Goal: Obtain resource: Download file/media

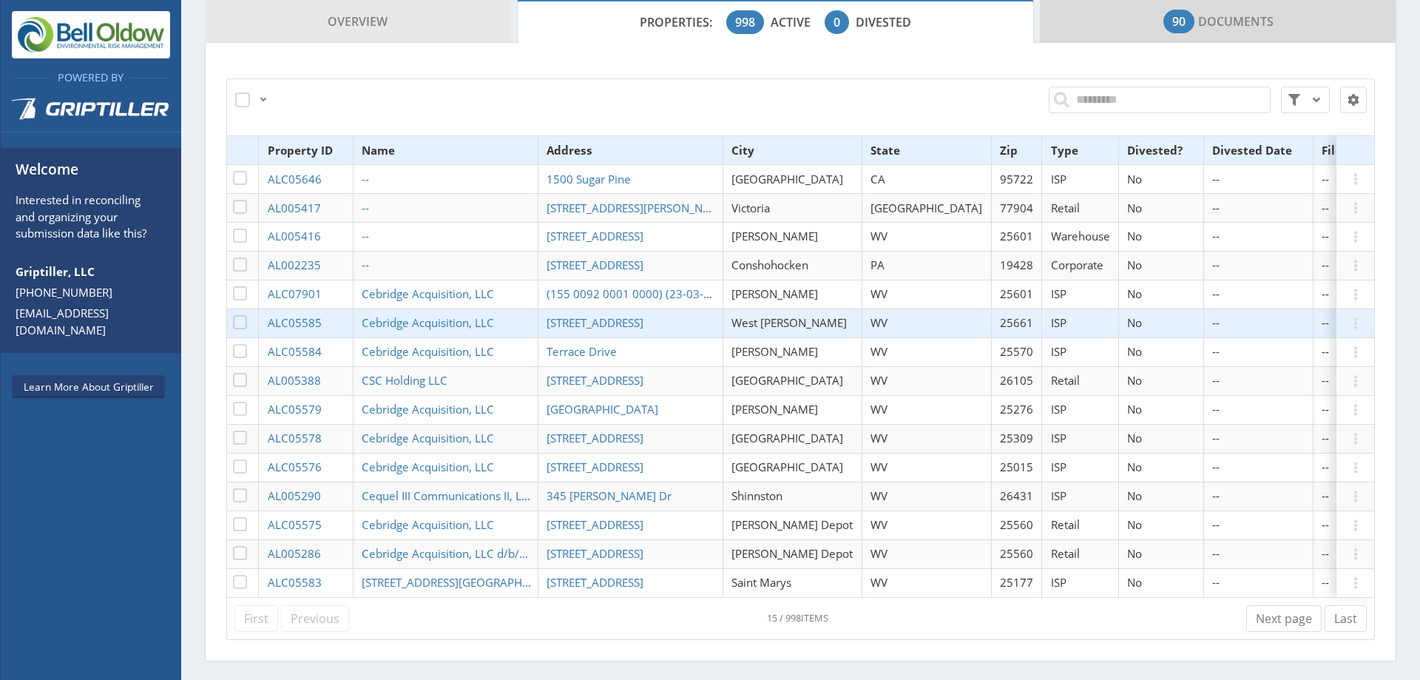
scroll to position [411, 0]
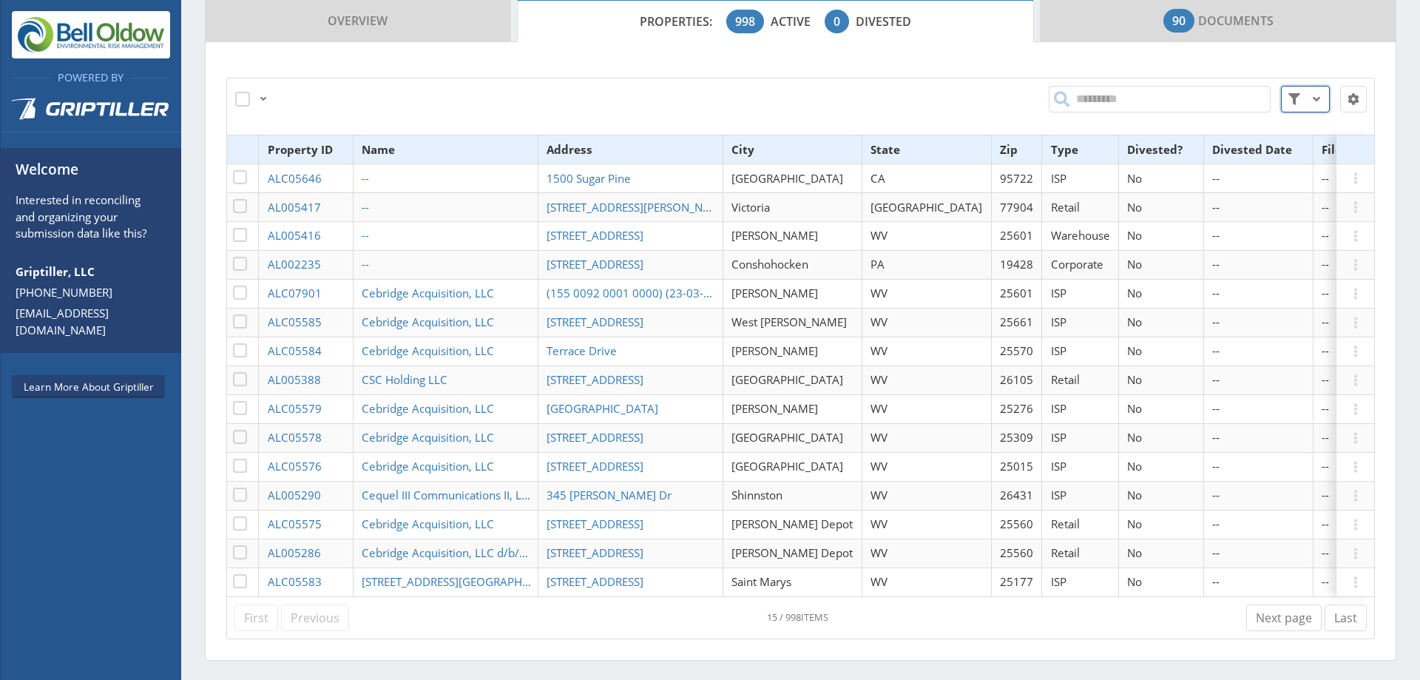
click at [1308, 98] on span at bounding box center [1317, 99] width 18 height 18
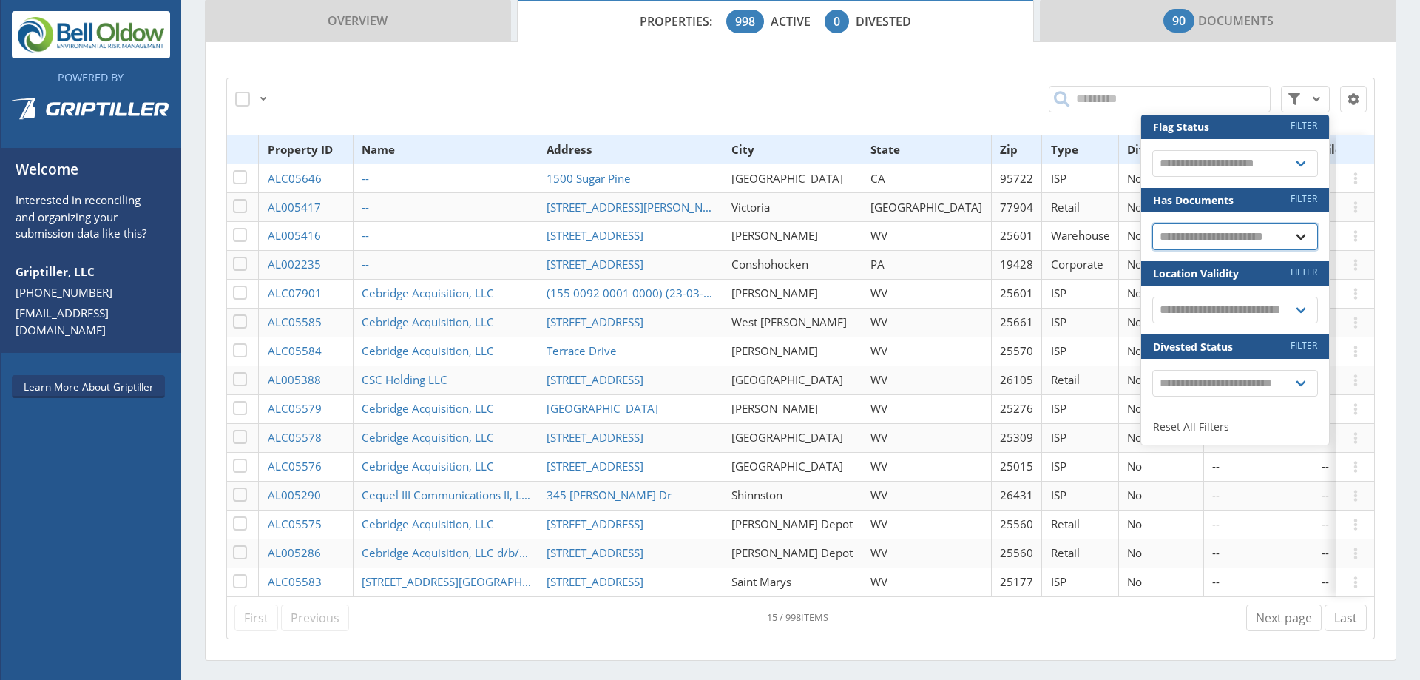
click at [1244, 239] on select "**********" at bounding box center [1236, 236] width 166 height 27
select select "*"
click at [1153, 223] on select "**********" at bounding box center [1236, 236] width 166 height 27
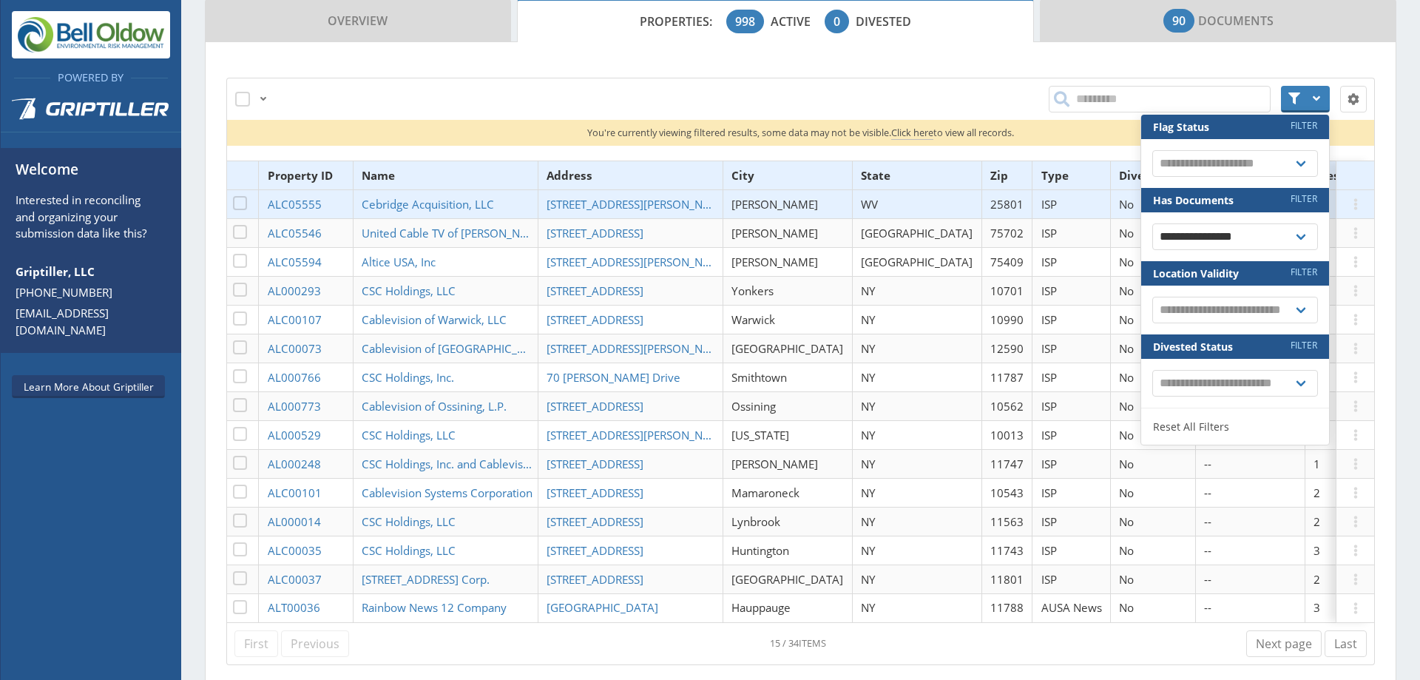
click at [852, 181] on th "State" at bounding box center [916, 175] width 129 height 29
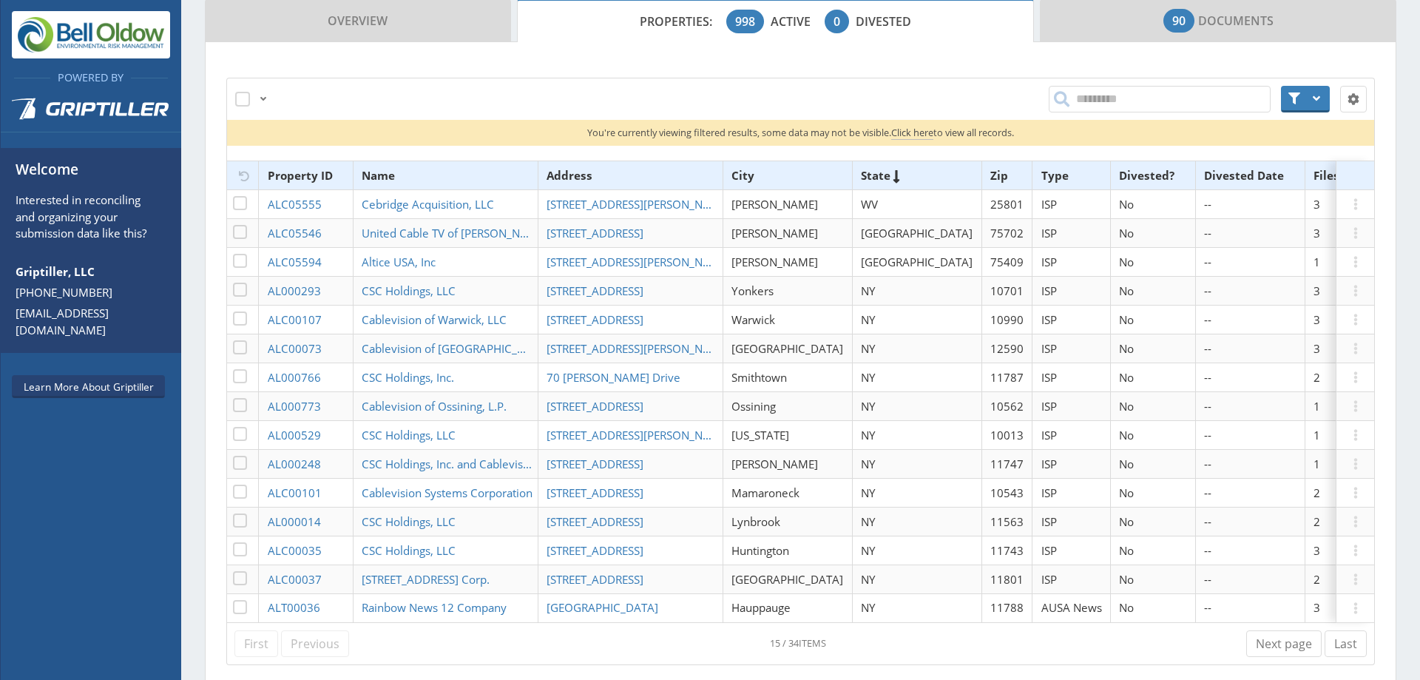
click at [852, 181] on th "State" at bounding box center [916, 175] width 129 height 29
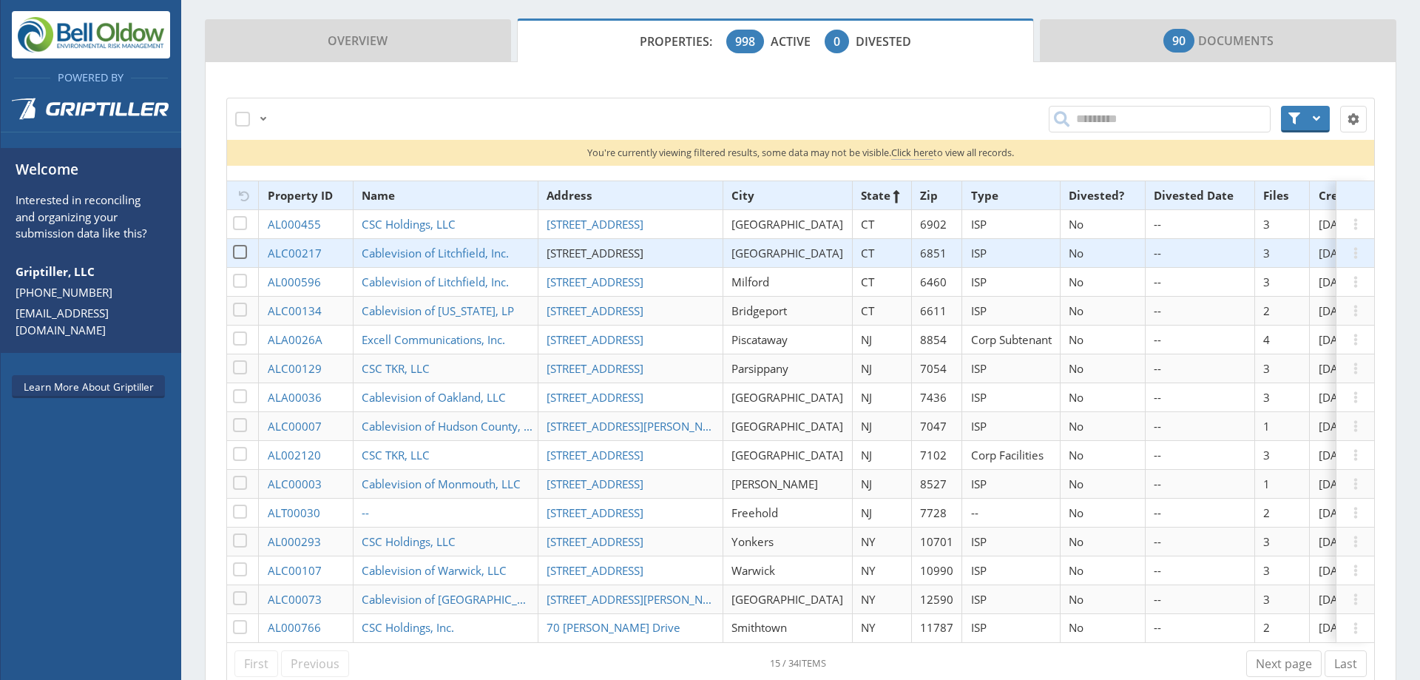
scroll to position [391, 0]
click at [580, 257] on span "[STREET_ADDRESS]" at bounding box center [595, 253] width 97 height 15
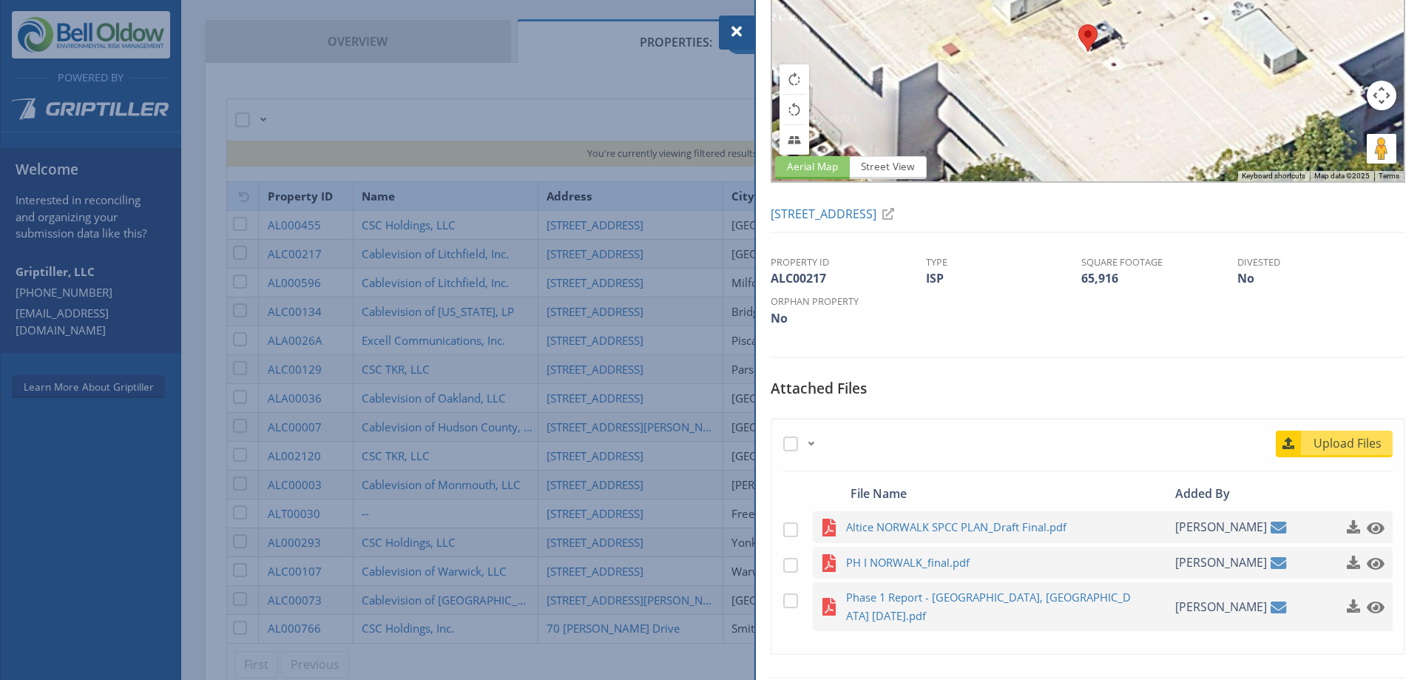
scroll to position [129, 0]
click at [410, 292] on div at bounding box center [710, 340] width 1420 height 680
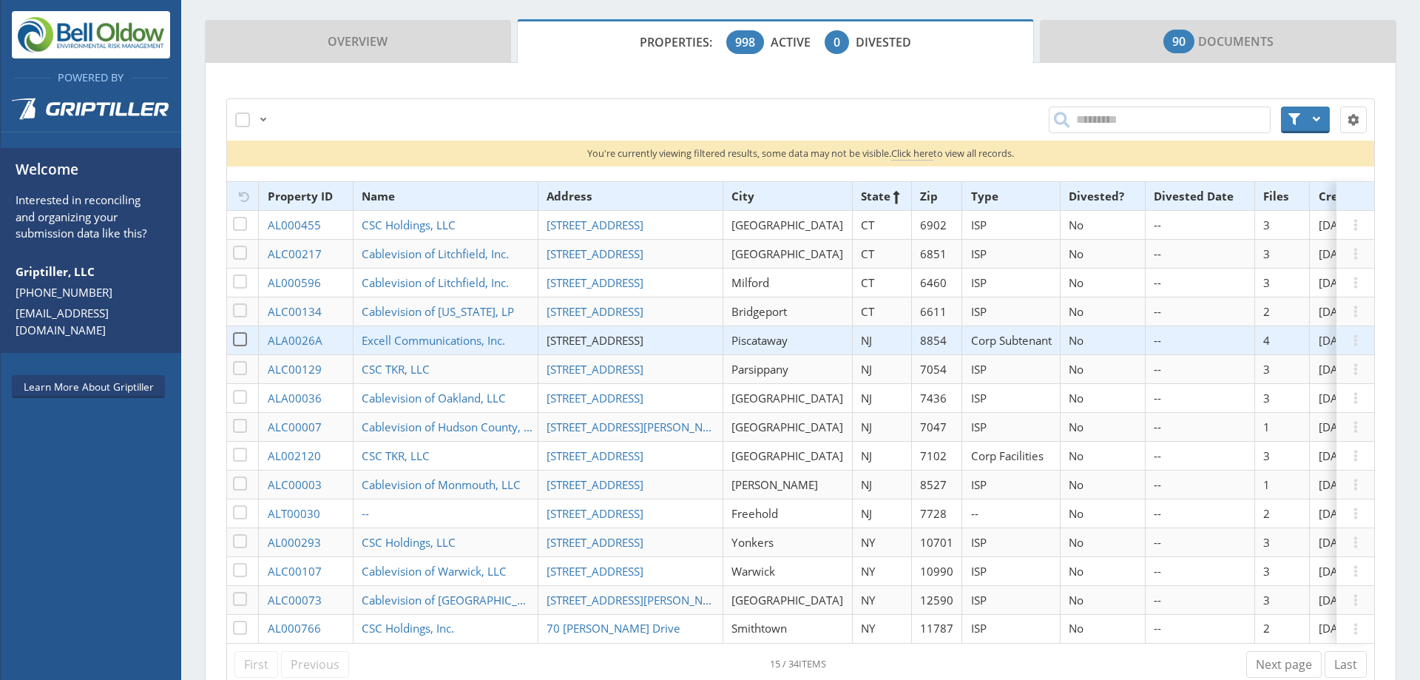
click at [644, 335] on span "[STREET_ADDRESS]" at bounding box center [595, 340] width 97 height 15
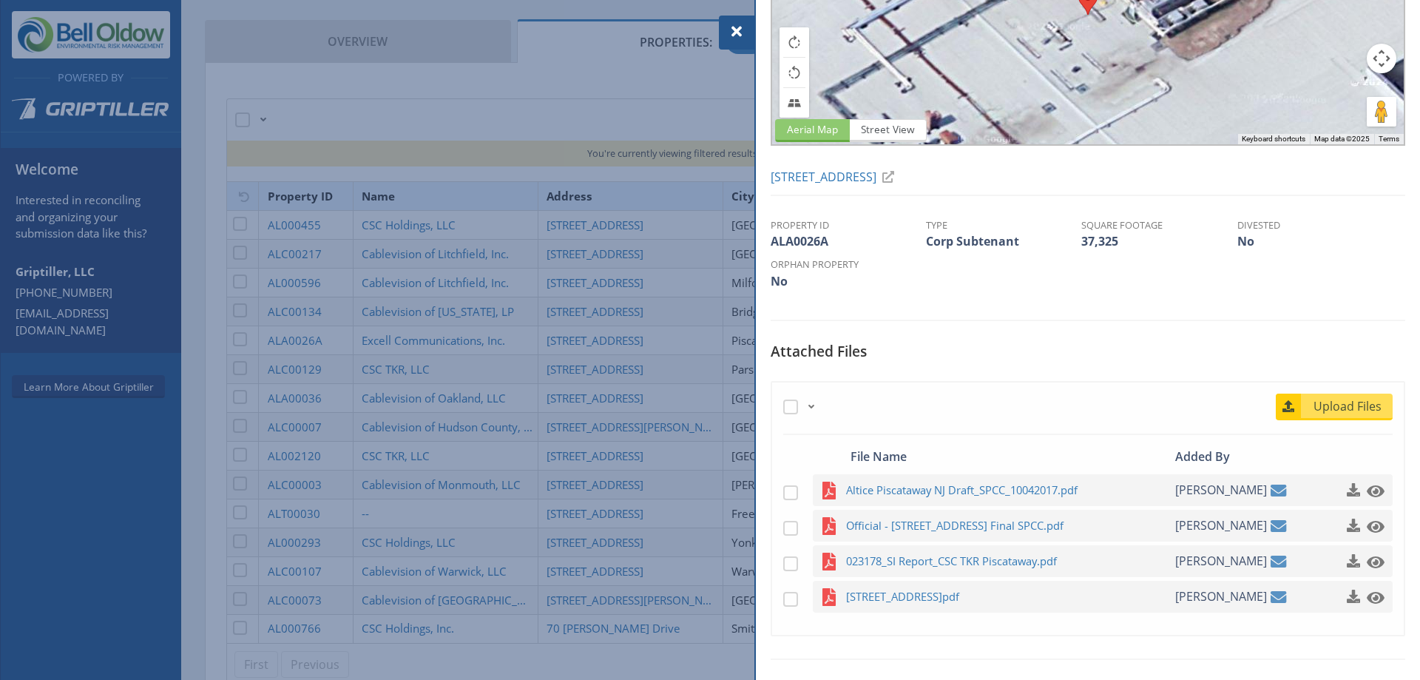
scroll to position [166, 0]
click at [952, 497] on span "Altice Piscataway NJ Draft_SPCC_10042017.pdf" at bounding box center [990, 489] width 289 height 18
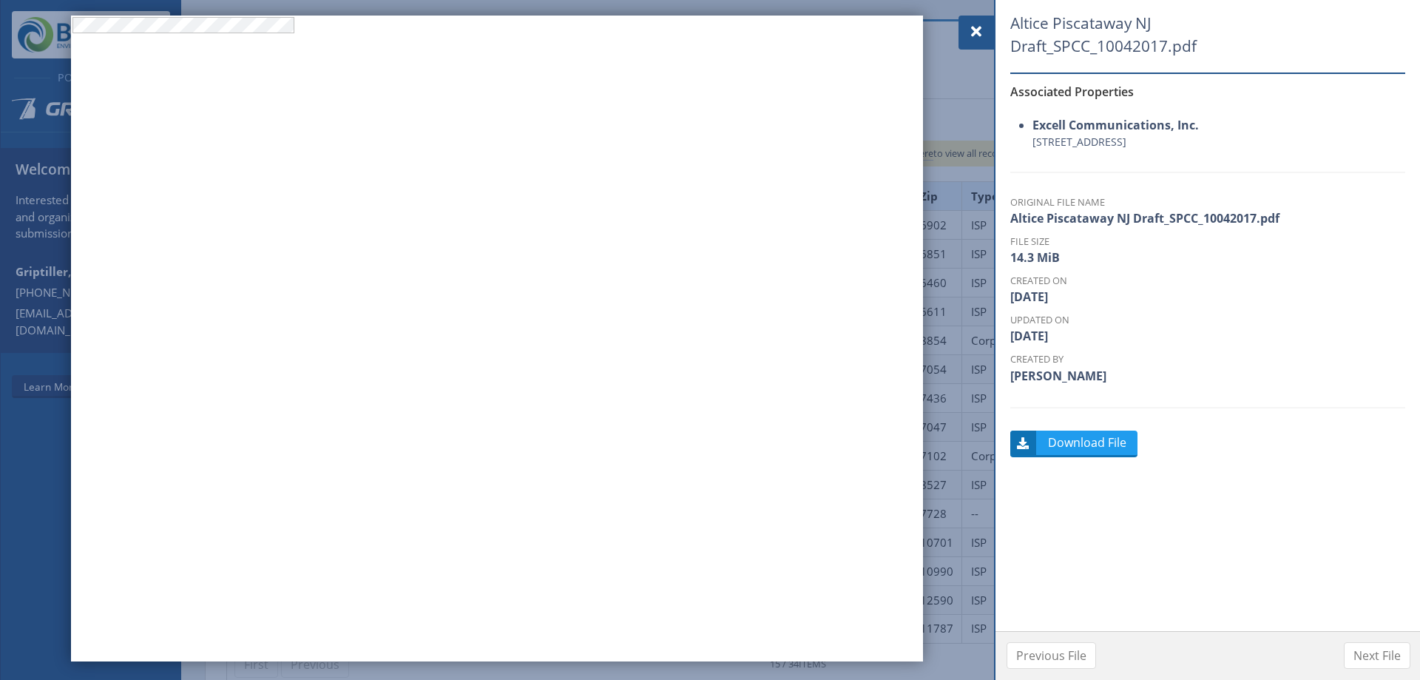
click at [974, 26] on span at bounding box center [977, 32] width 18 height 18
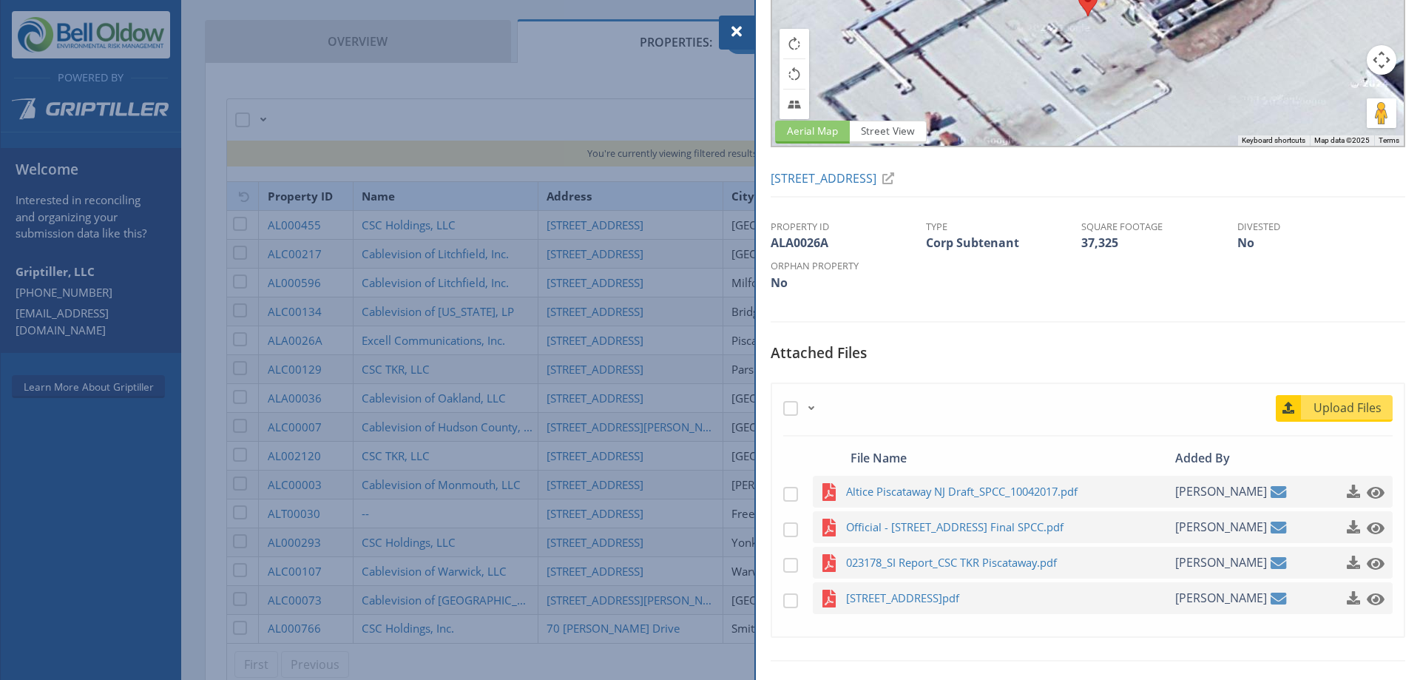
scroll to position [165, 0]
click at [1019, 522] on span "Official - [STREET_ADDRESS] Final SPCC.pdf" at bounding box center [990, 526] width 289 height 18
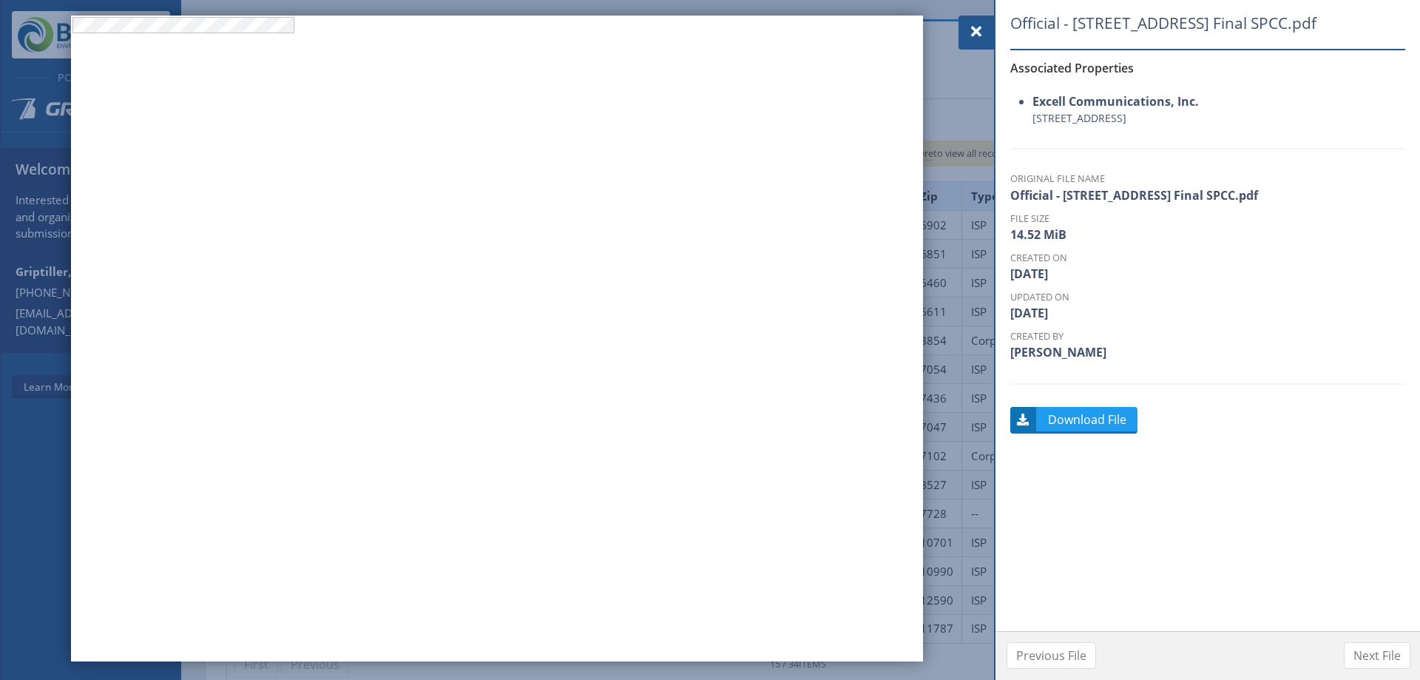
click at [980, 24] on span at bounding box center [977, 32] width 18 height 18
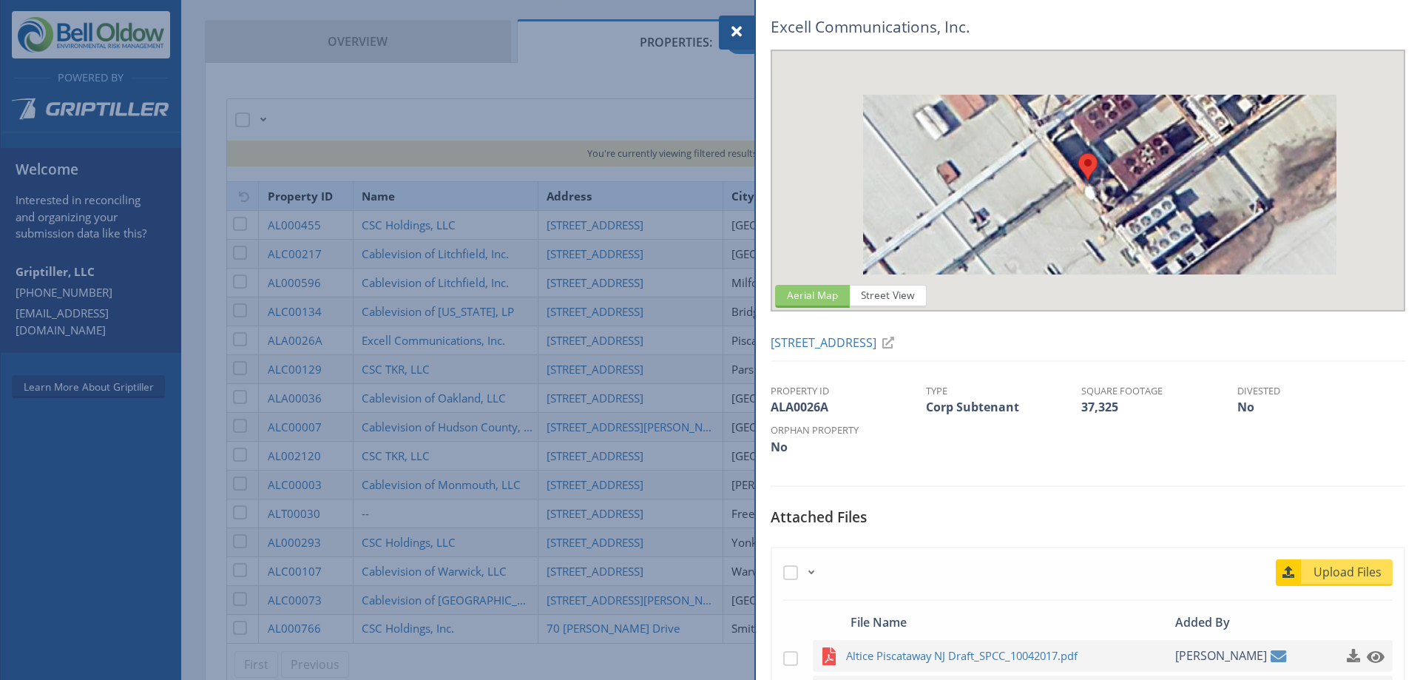
click at [556, 220] on div at bounding box center [710, 340] width 1420 height 680
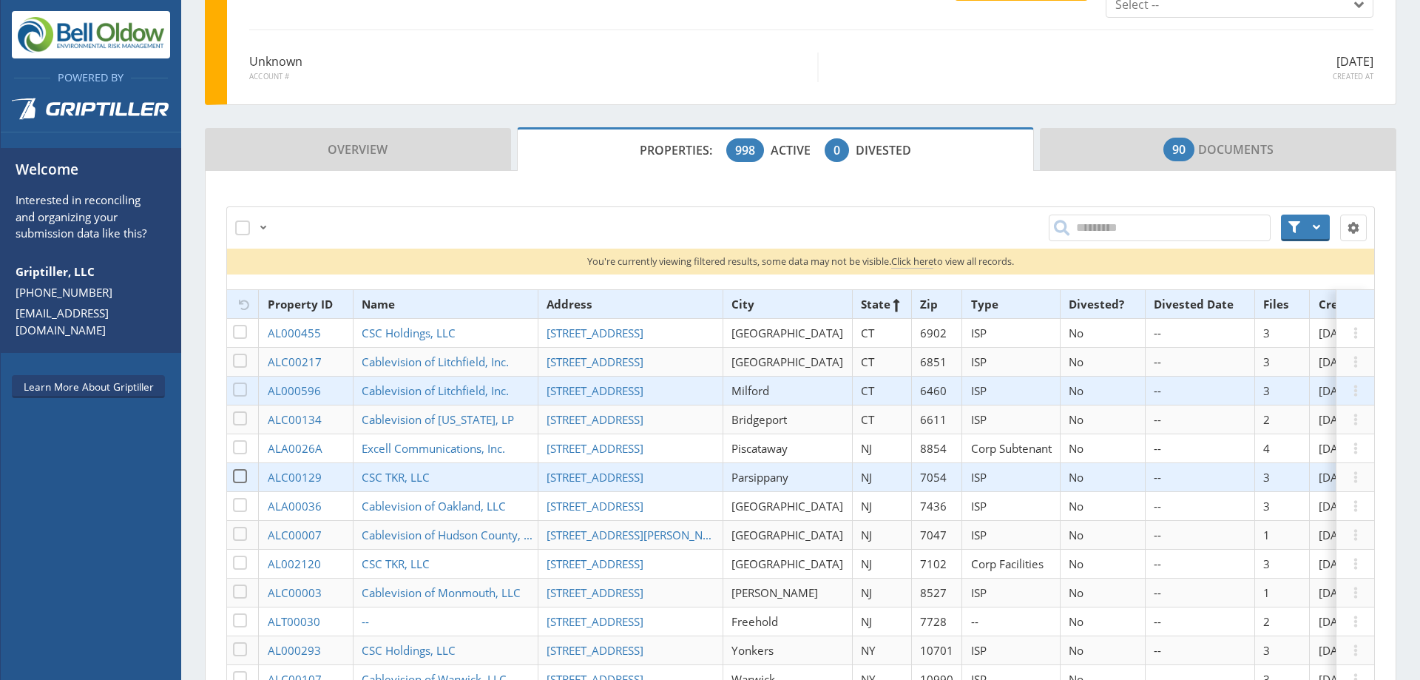
scroll to position [317, 0]
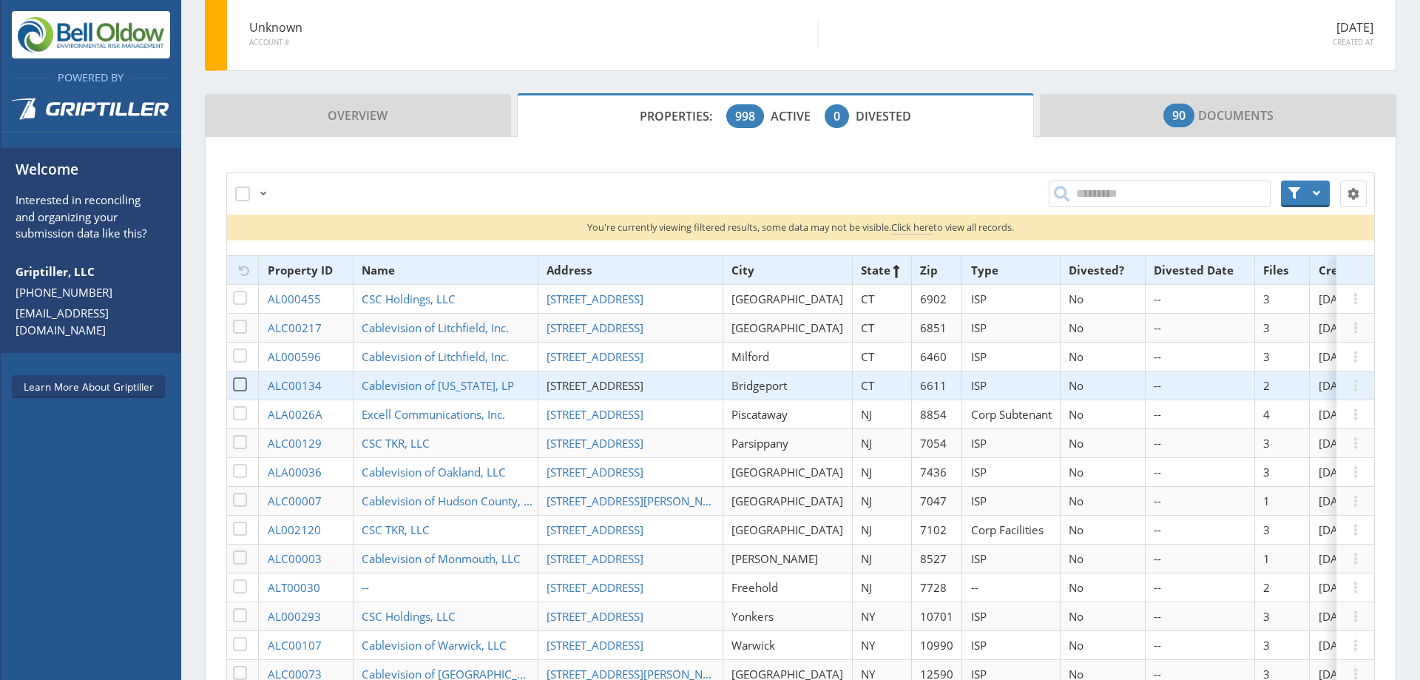
click at [613, 381] on span "[STREET_ADDRESS]" at bounding box center [595, 385] width 97 height 15
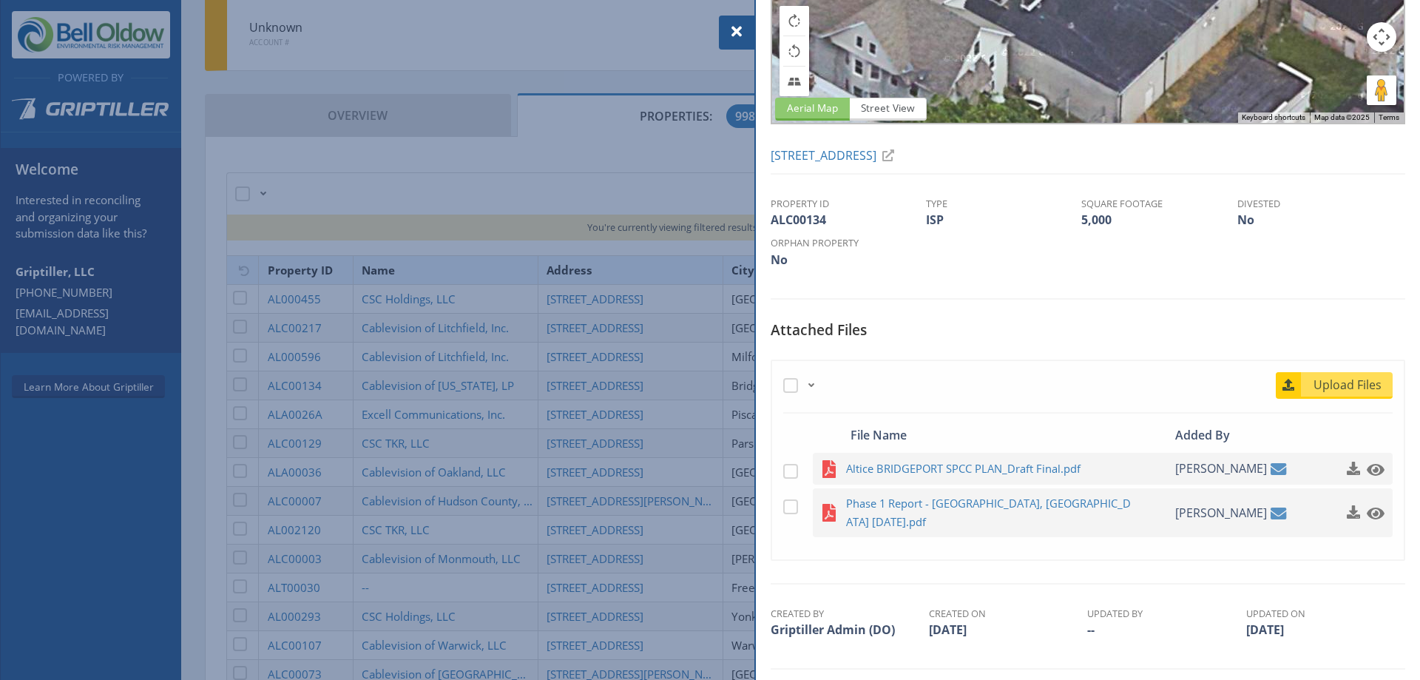
scroll to position [197, 0]
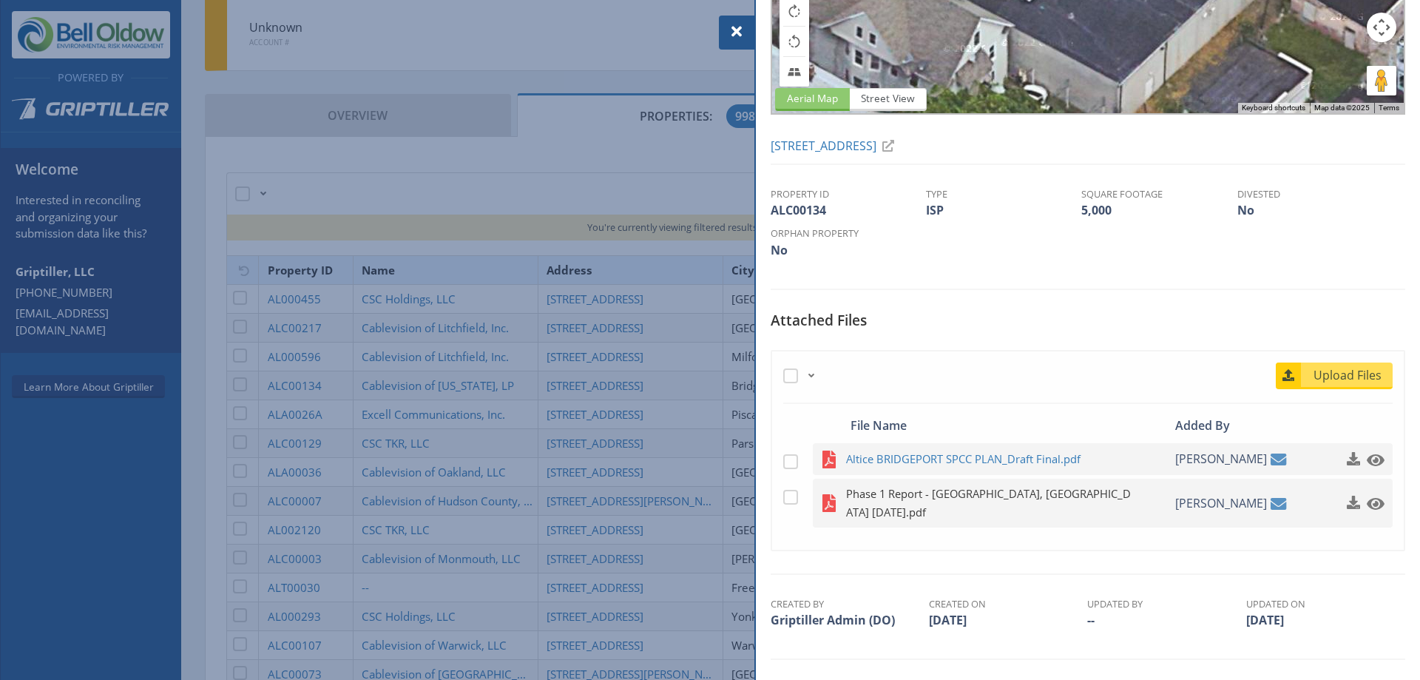
click at [976, 494] on span "Phase 1 Report - [GEOGRAPHIC_DATA], [GEOGRAPHIC_DATA] [DATE].pdf" at bounding box center [990, 503] width 289 height 37
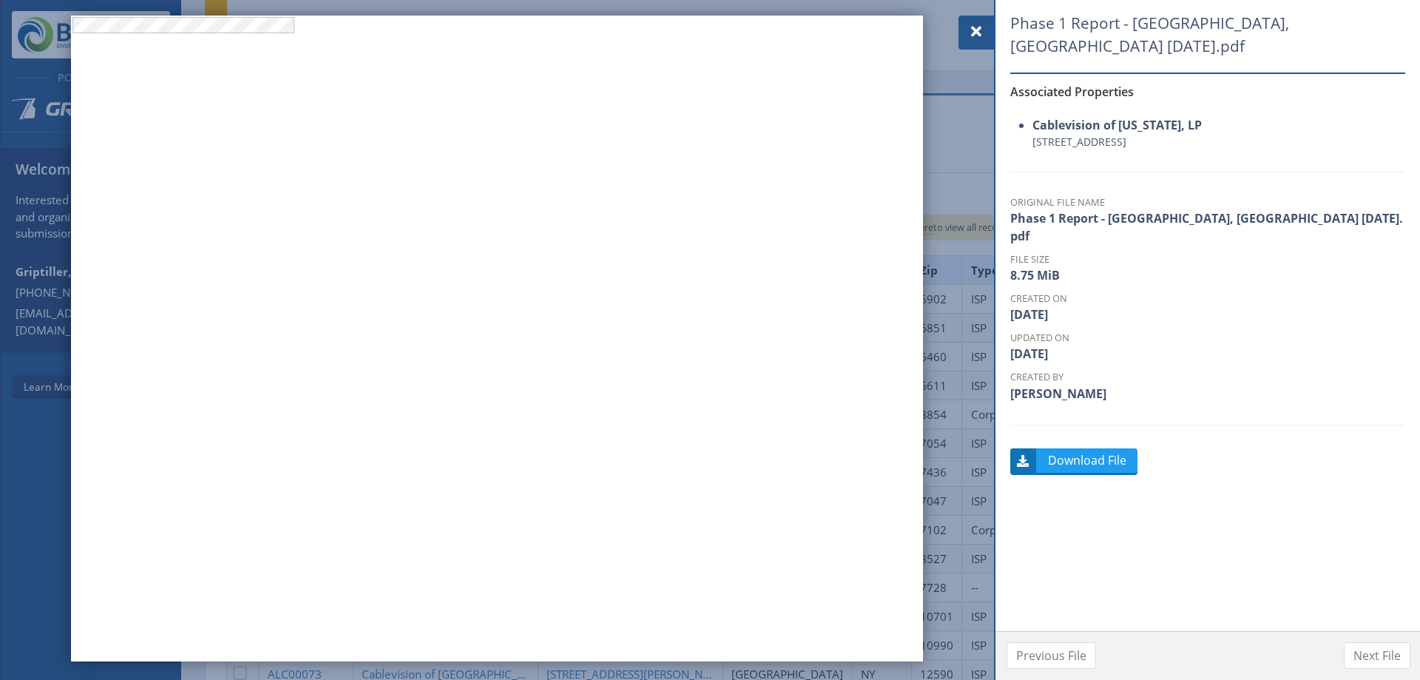
click at [973, 28] on span at bounding box center [977, 32] width 18 height 18
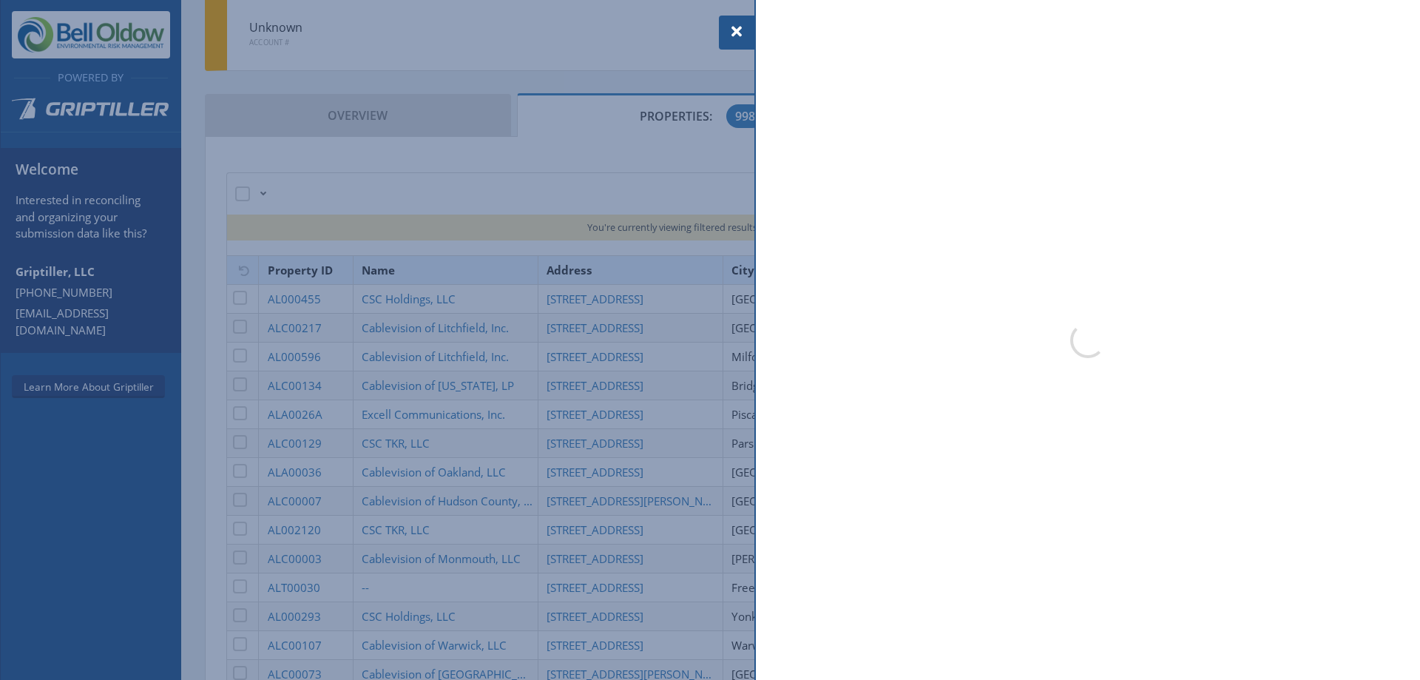
click at [624, 326] on div at bounding box center [710, 340] width 1420 height 680
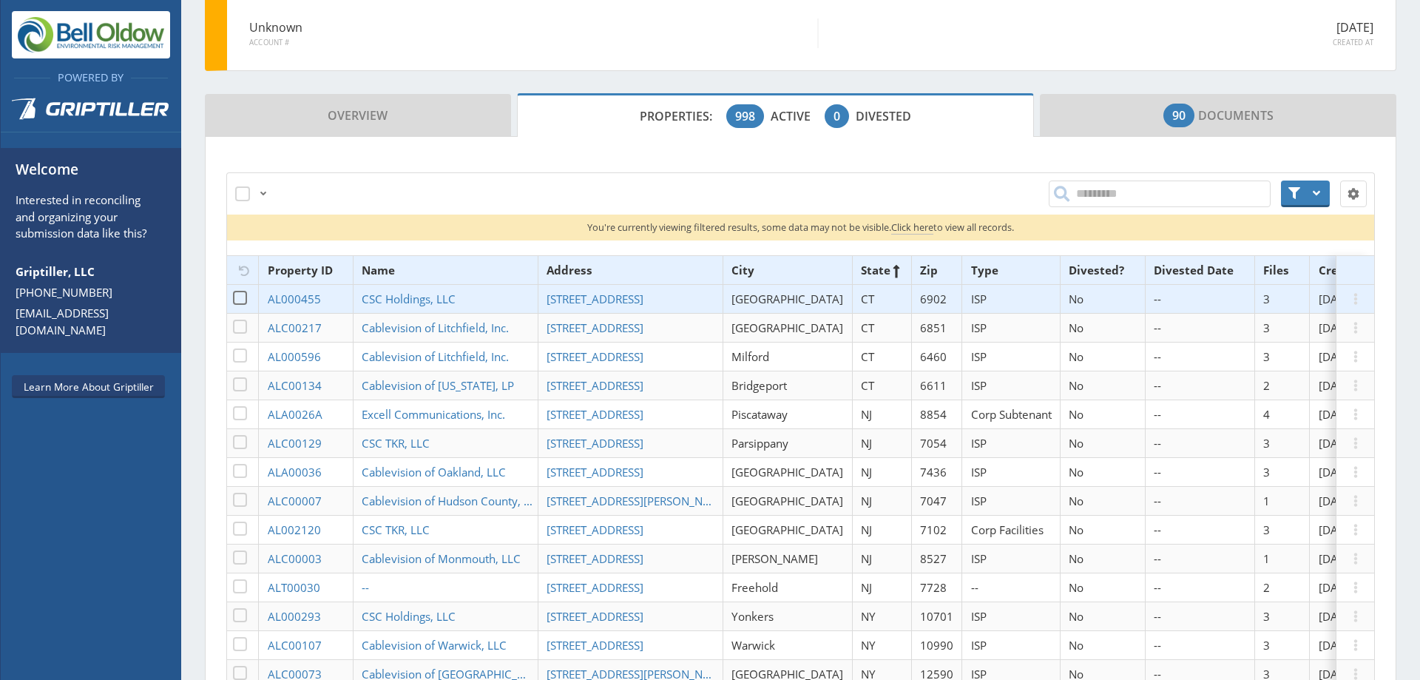
click at [657, 289] on td "[STREET_ADDRESS]" at bounding box center [630, 299] width 185 height 29
click at [644, 300] on span "[STREET_ADDRESS]" at bounding box center [595, 298] width 97 height 15
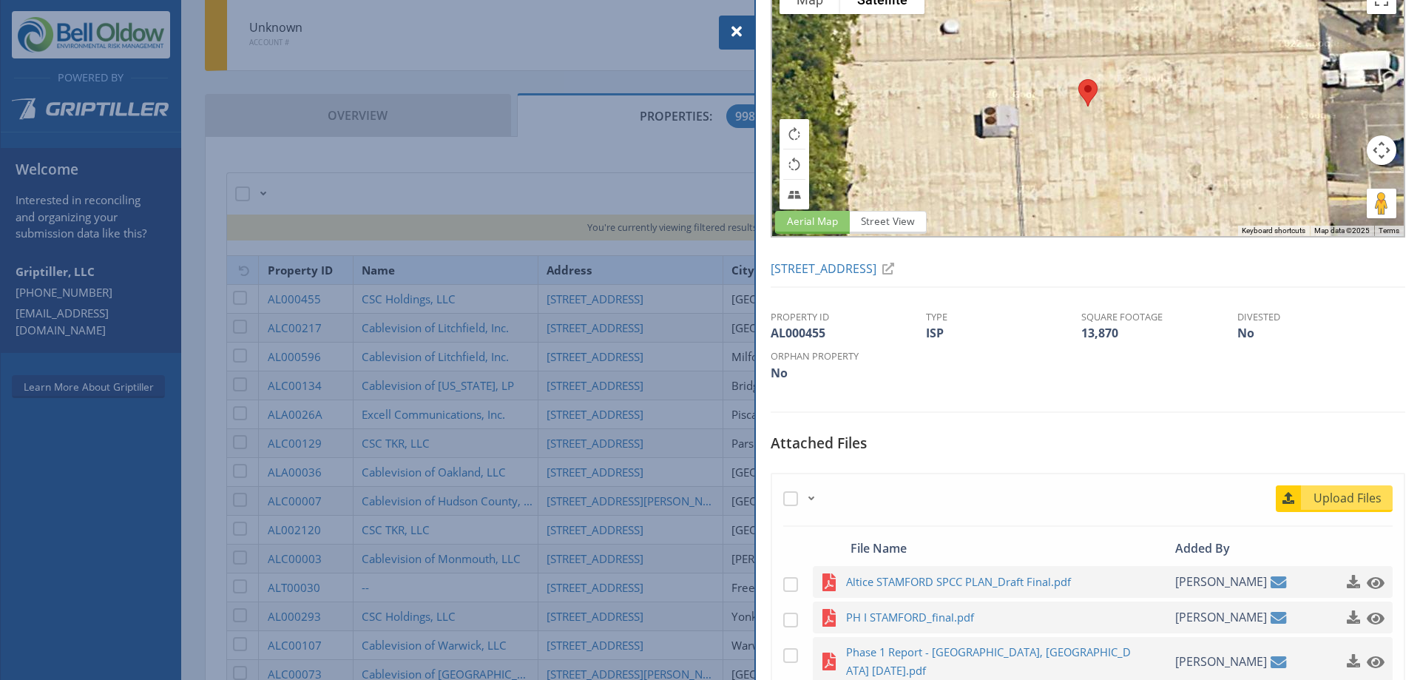
scroll to position [148, 0]
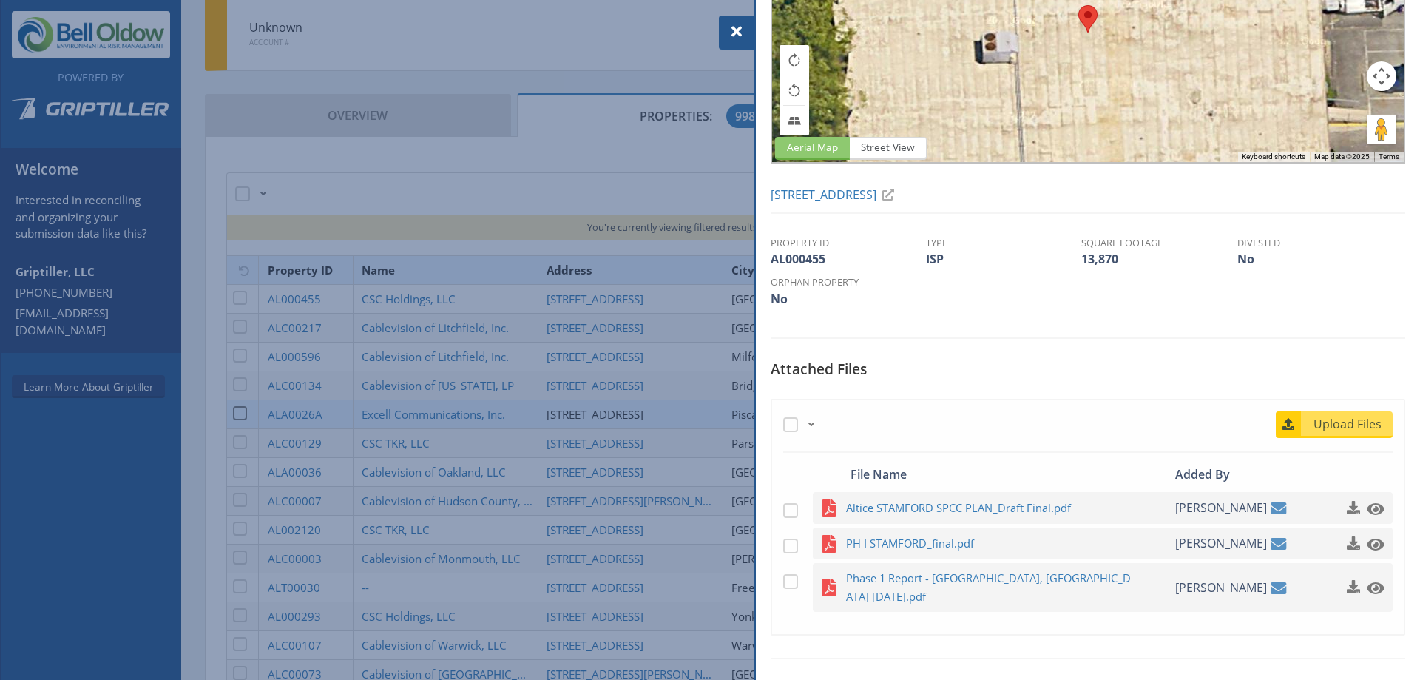
click at [647, 417] on div at bounding box center [710, 340] width 1420 height 680
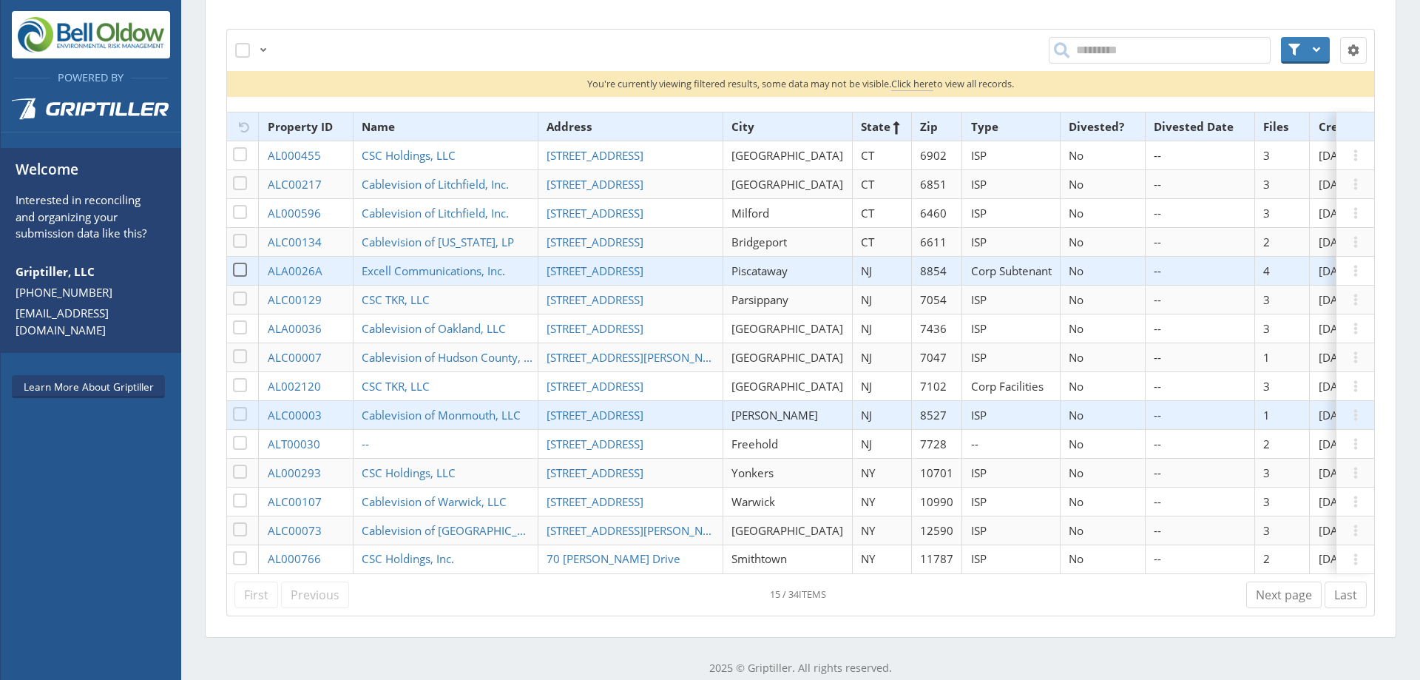
scroll to position [465, 0]
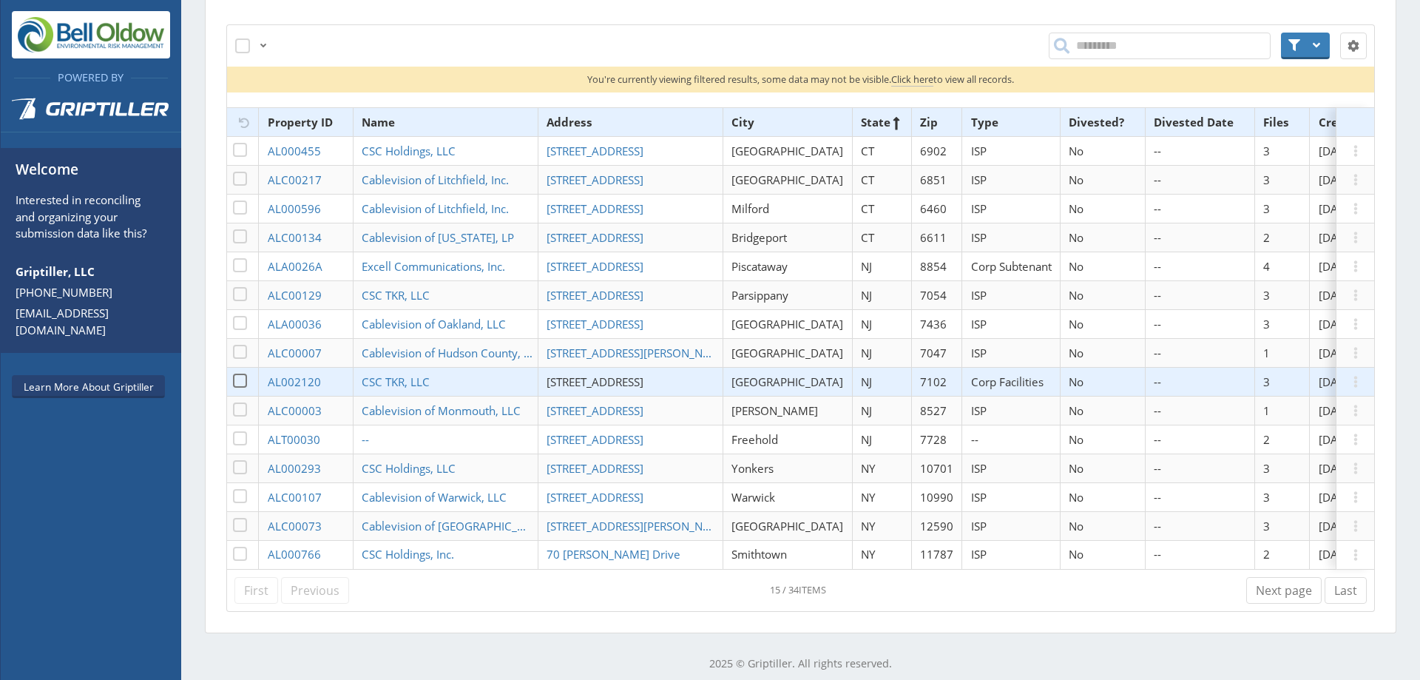
click at [604, 381] on span "[STREET_ADDRESS]" at bounding box center [595, 381] width 97 height 15
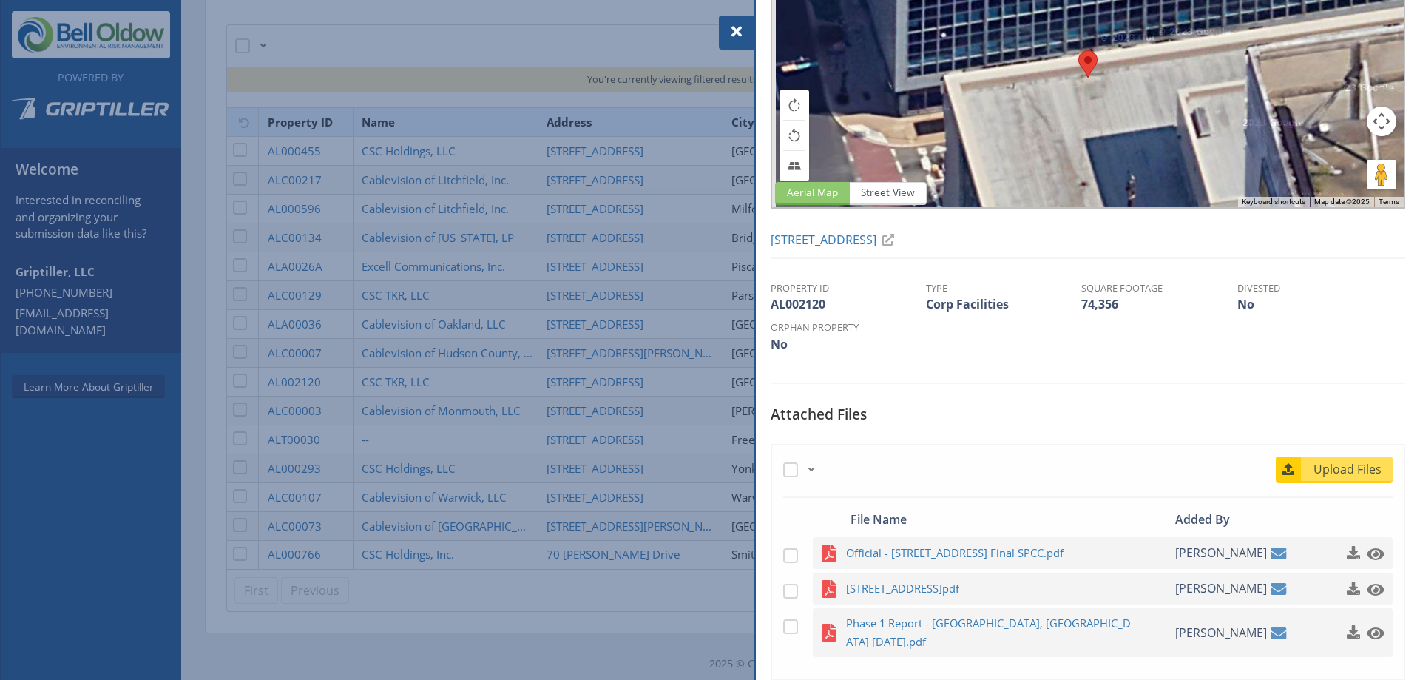
scroll to position [148, 0]
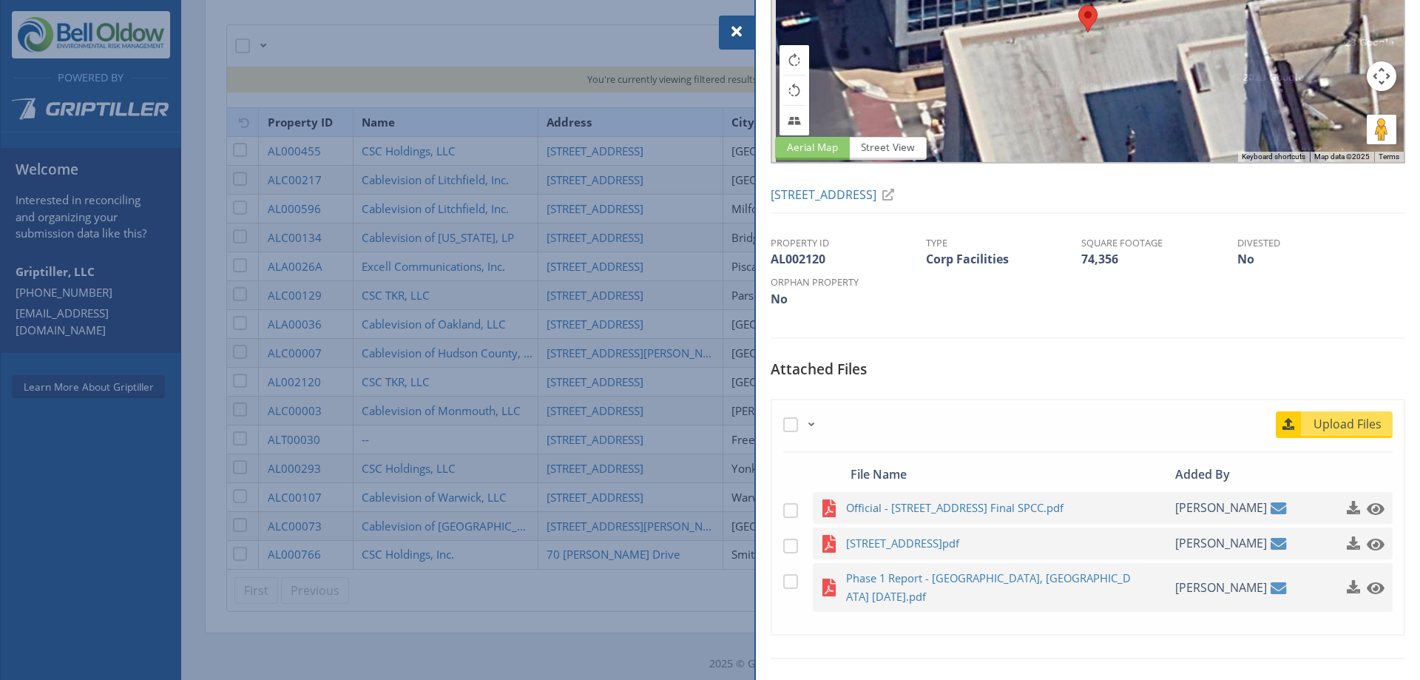
click at [505, 415] on div at bounding box center [710, 340] width 1420 height 680
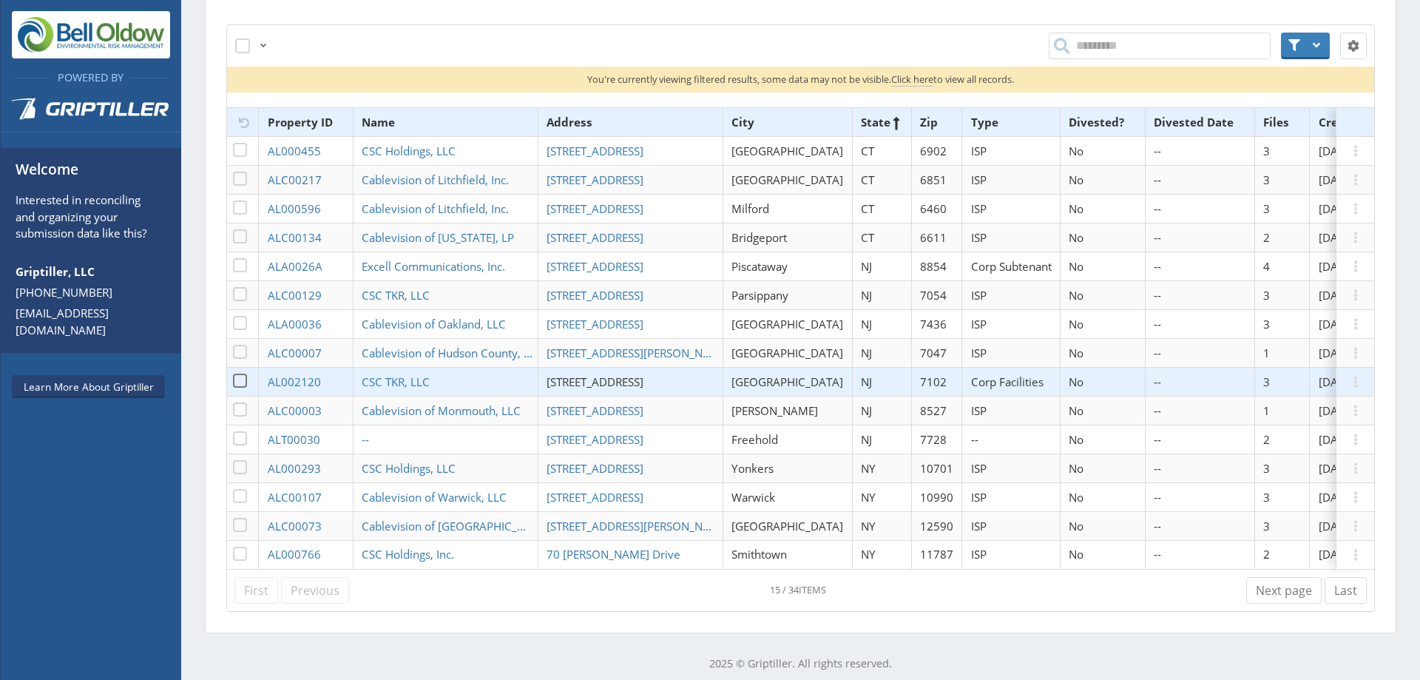
click at [578, 379] on span "[STREET_ADDRESS]" at bounding box center [595, 381] width 97 height 15
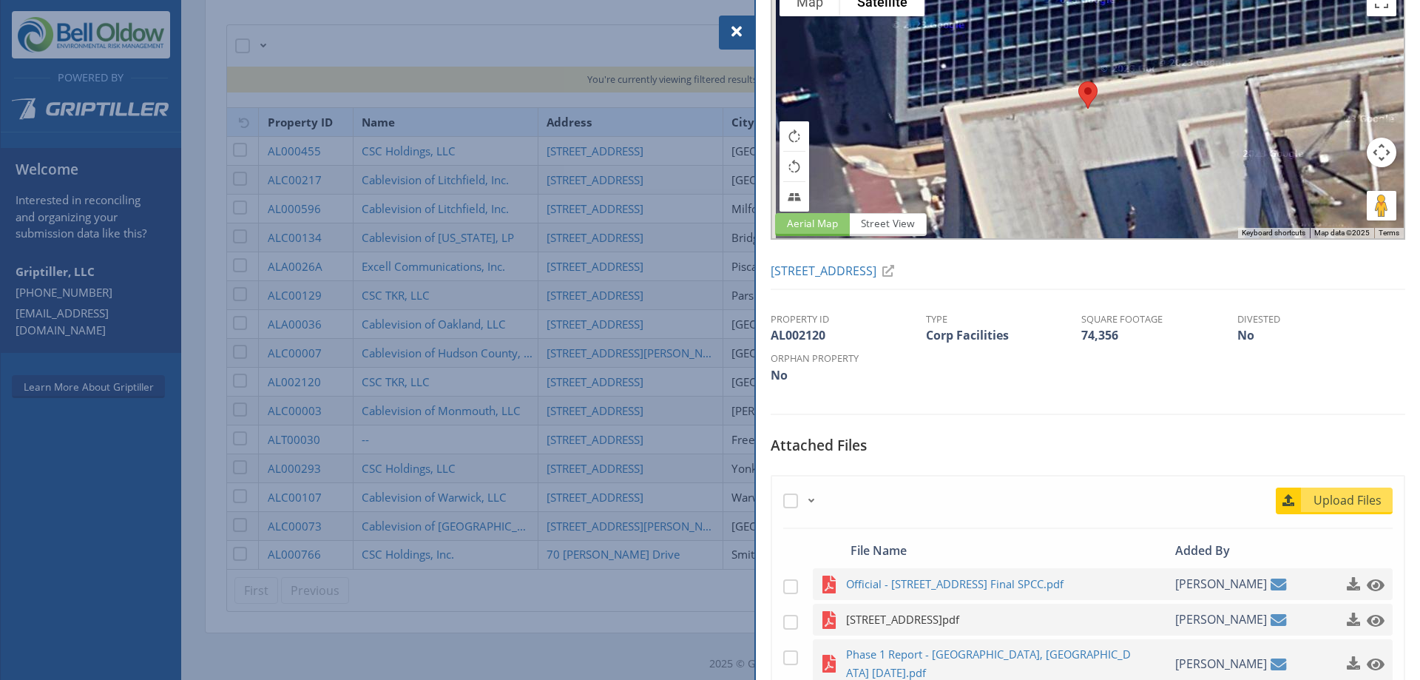
scroll to position [148, 0]
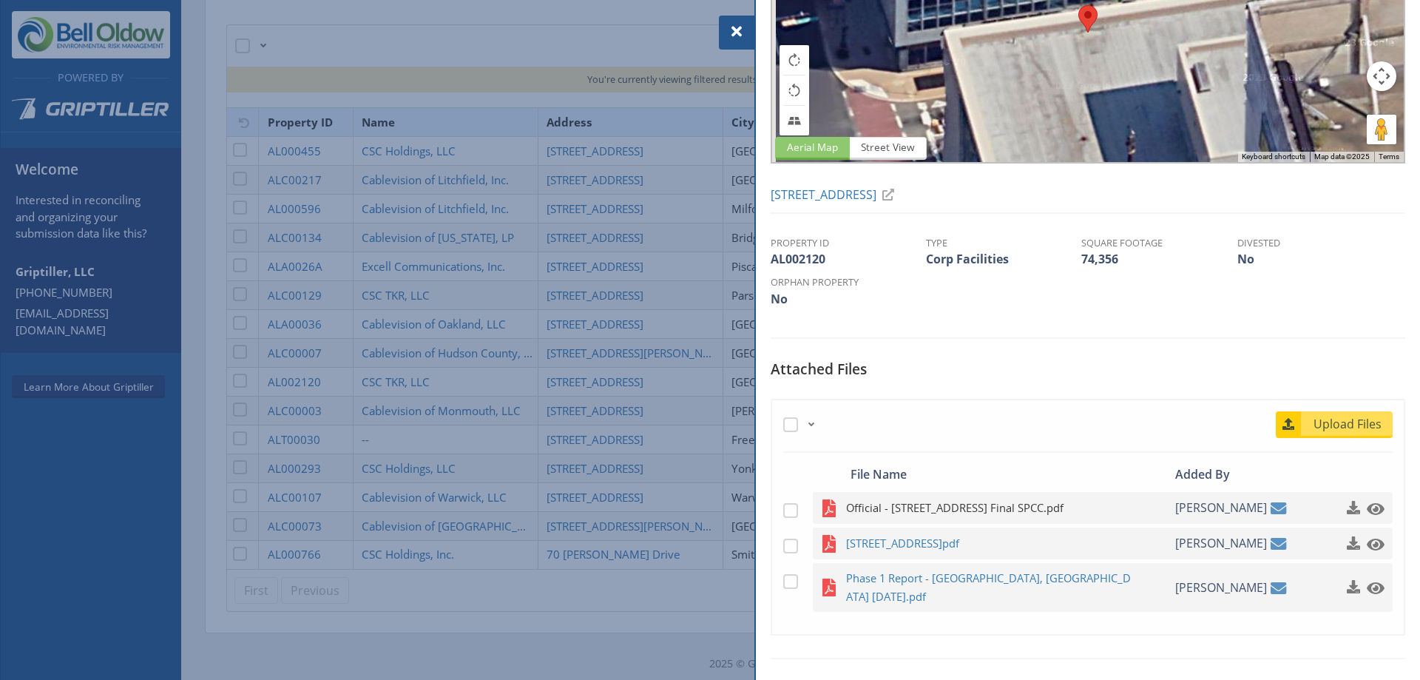
click at [977, 507] on span "Official - [STREET_ADDRESS] Final SPCC.pdf" at bounding box center [990, 508] width 289 height 18
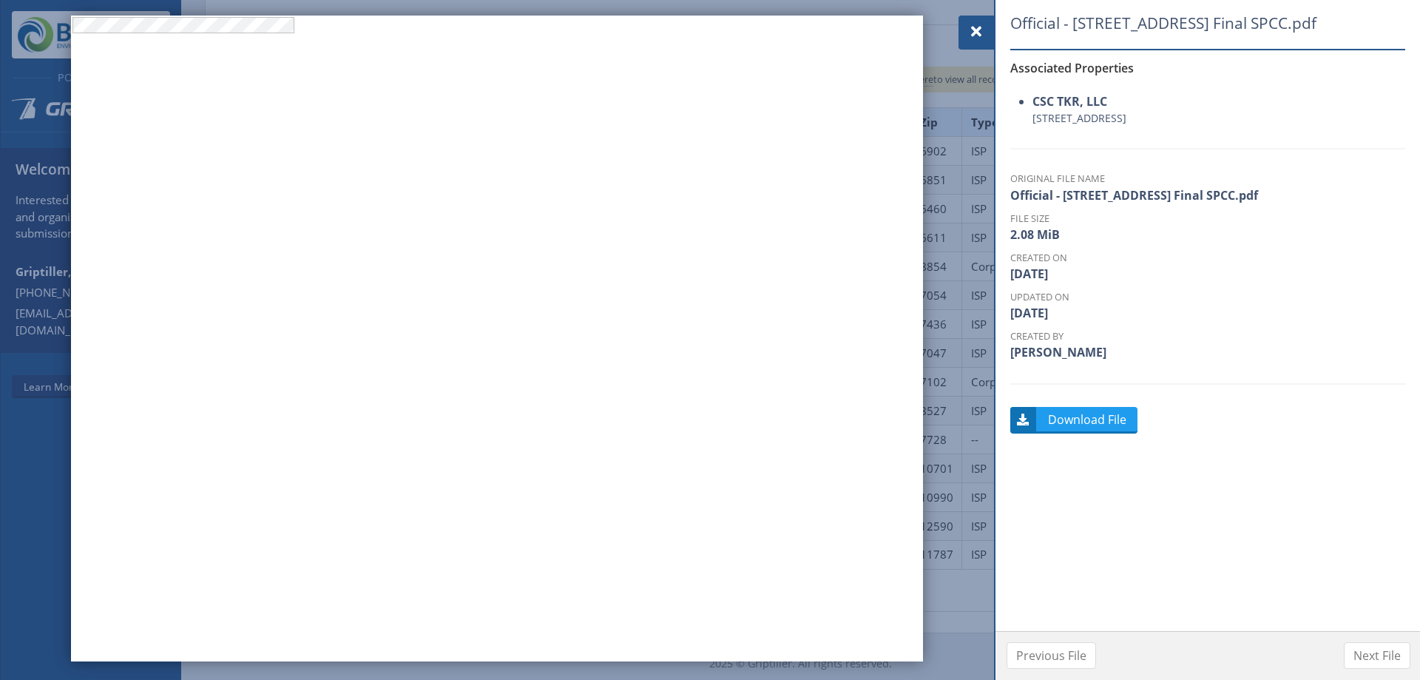
click at [964, 373] on div at bounding box center [710, 340] width 1420 height 680
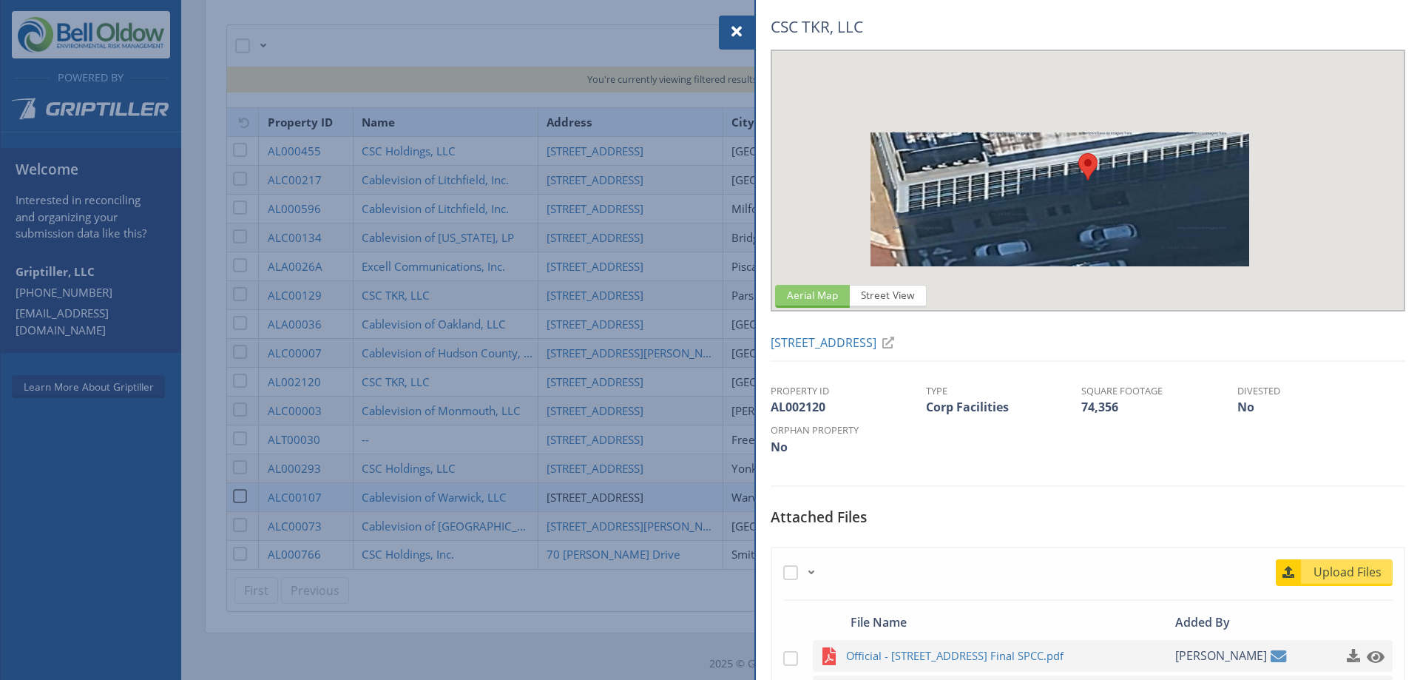
click at [550, 503] on div at bounding box center [710, 340] width 1420 height 680
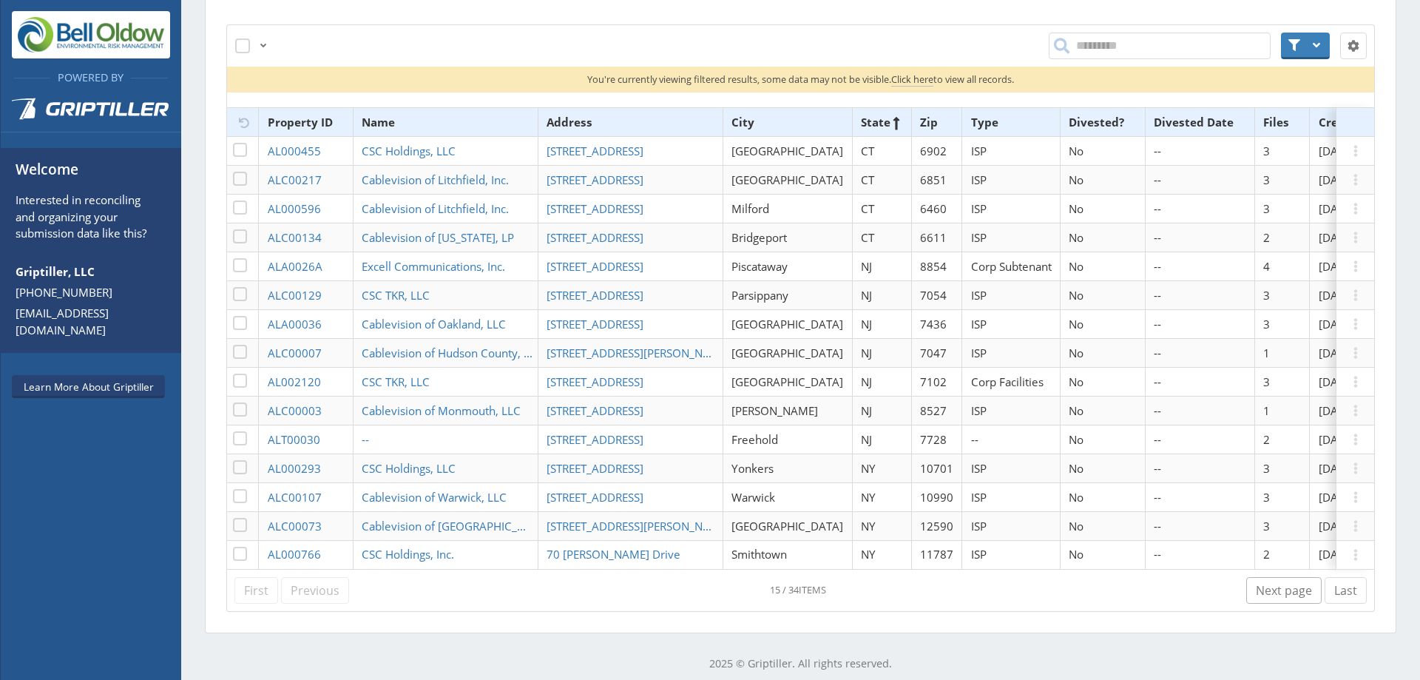
click at [1278, 598] on link "Next page" at bounding box center [1284, 590] width 75 height 27
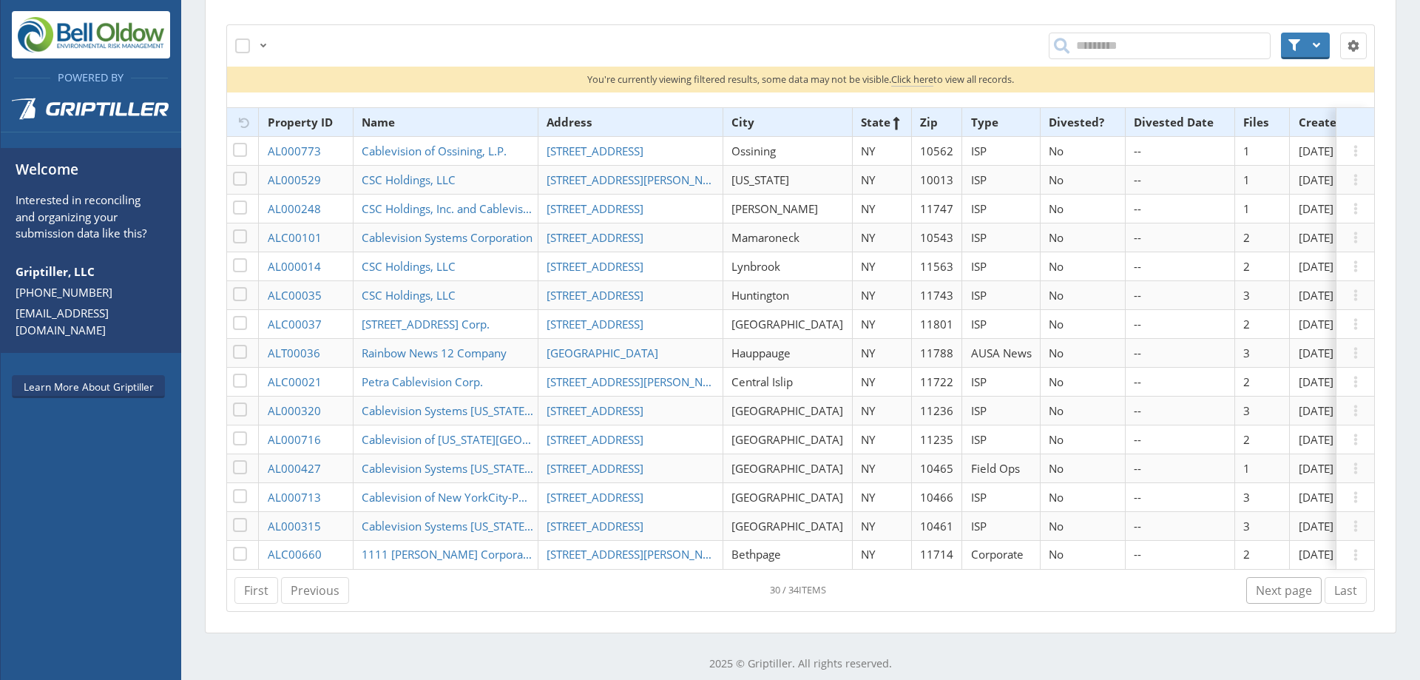
click at [1286, 604] on link "Next page" at bounding box center [1284, 590] width 75 height 27
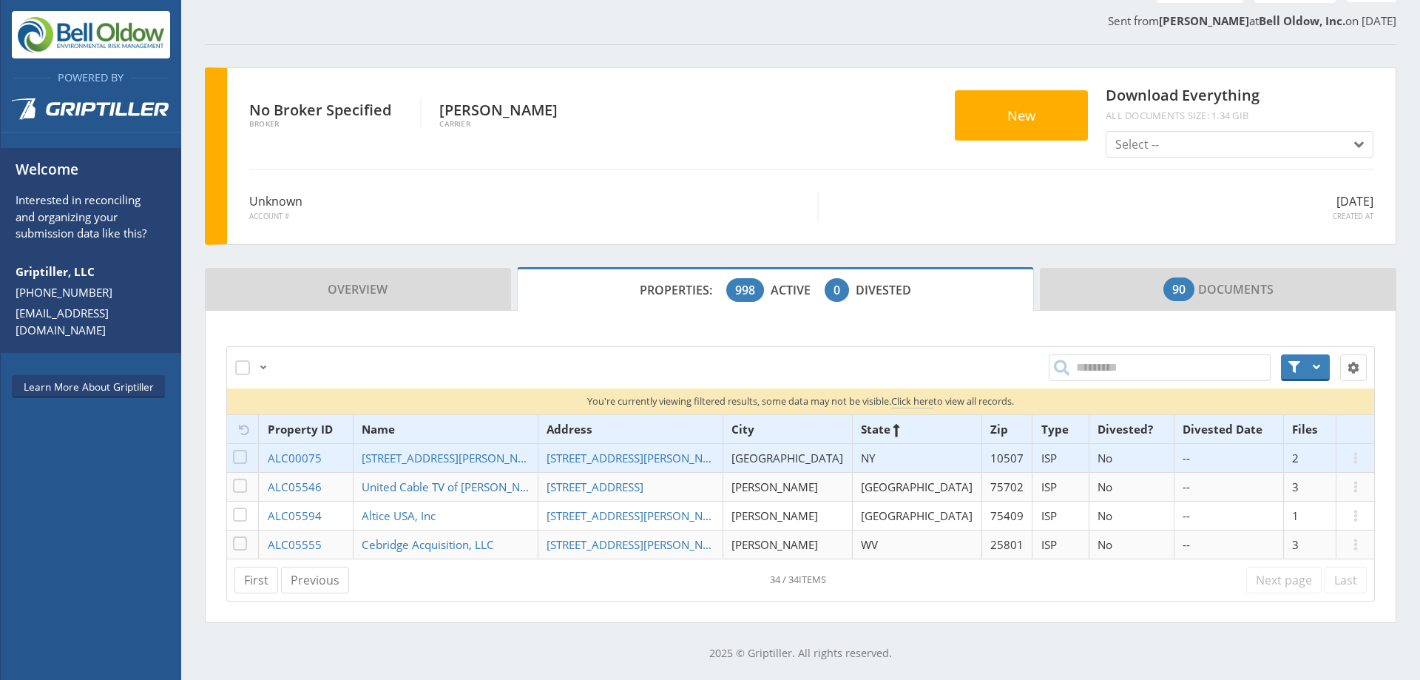
scroll to position [143, 0]
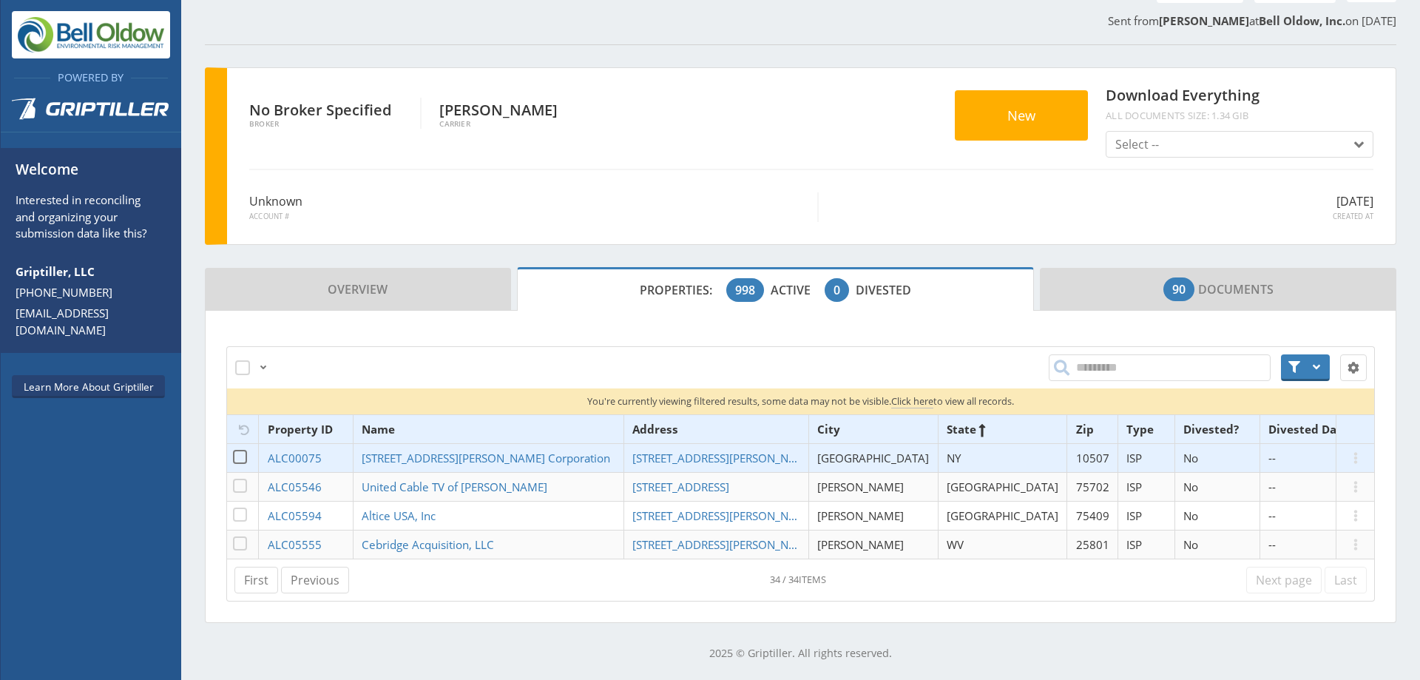
click at [471, 448] on td "[STREET_ADDRESS][PERSON_NAME] Corporation" at bounding box center [488, 458] width 271 height 29
click at [471, 453] on span "[STREET_ADDRESS][PERSON_NAME] Corporation" at bounding box center [486, 458] width 249 height 15
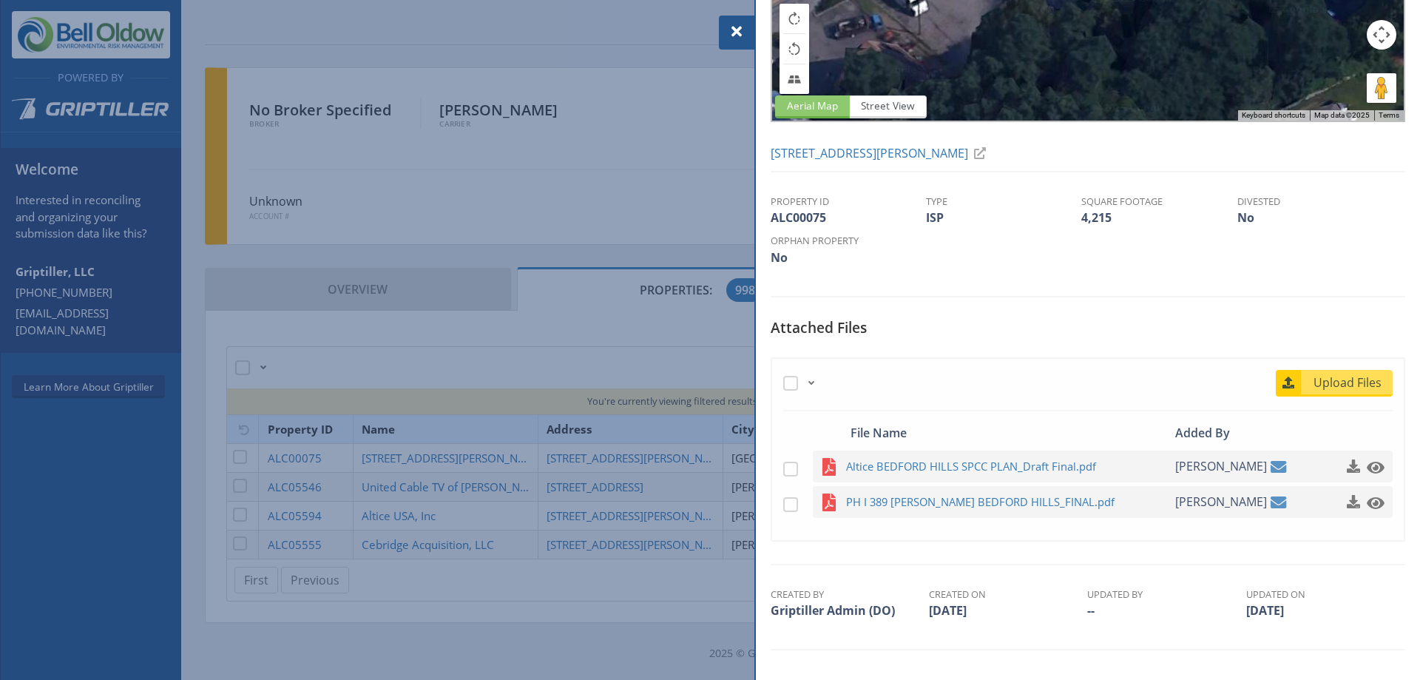
scroll to position [197, 0]
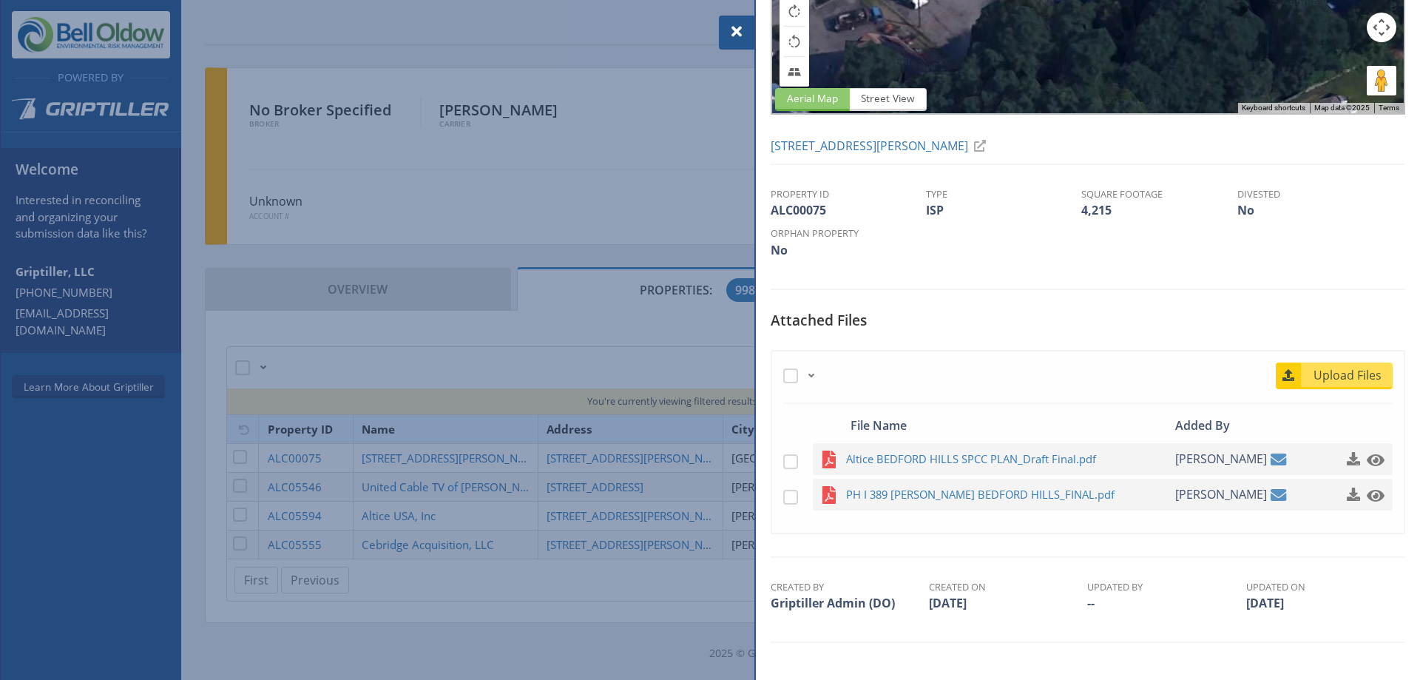
click at [504, 260] on div at bounding box center [710, 340] width 1420 height 680
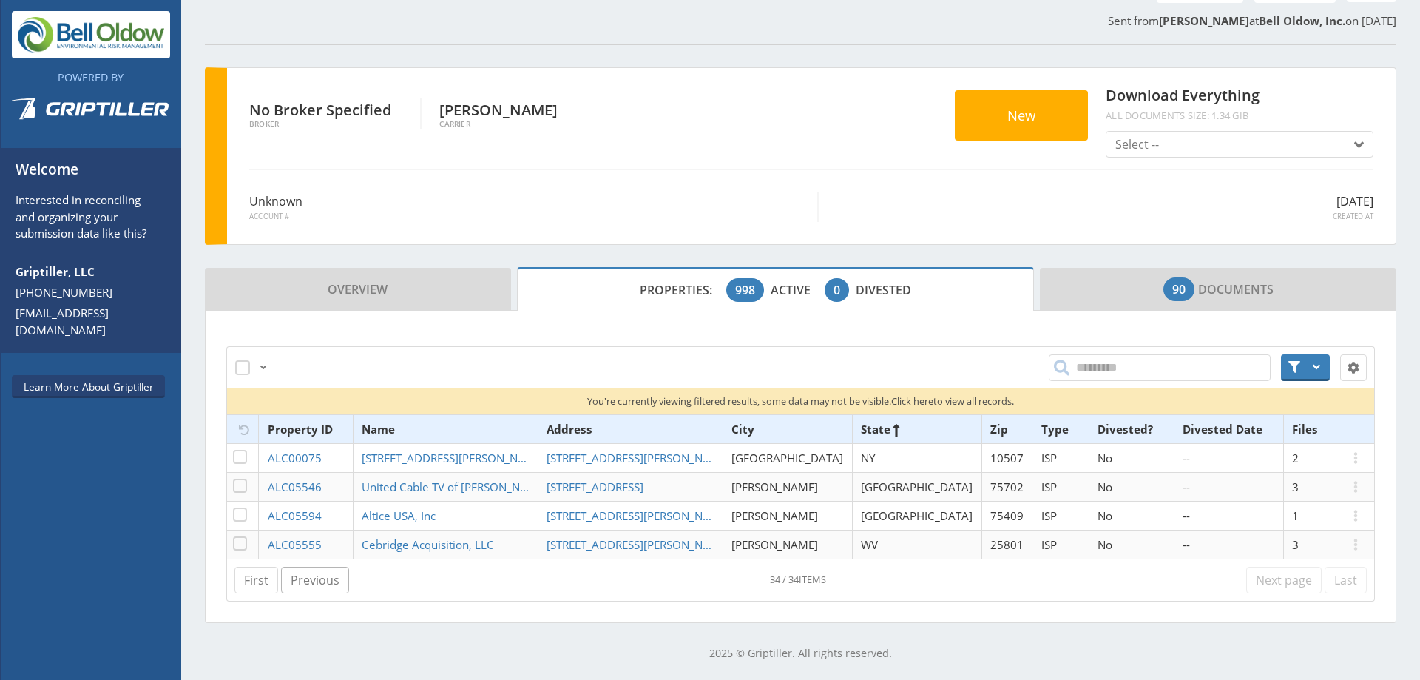
click at [333, 582] on link "Previous" at bounding box center [315, 580] width 68 height 27
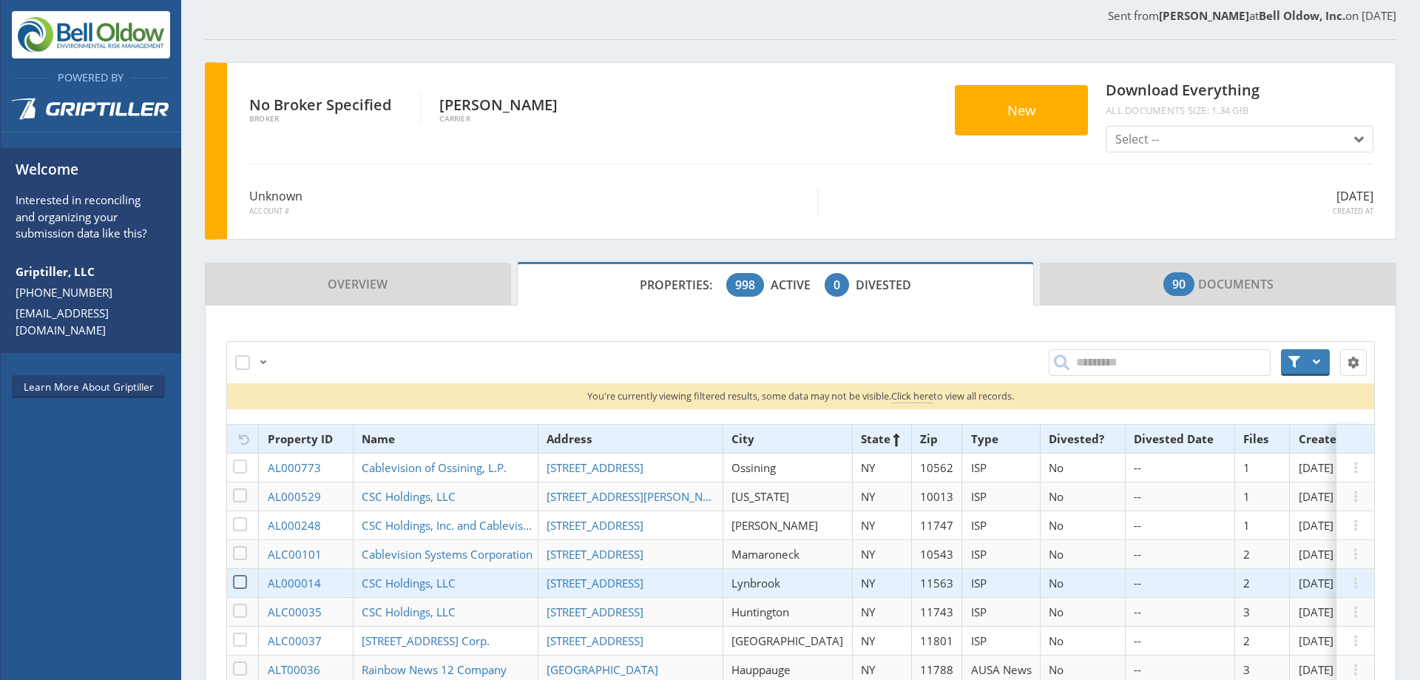
scroll to position [149, 0]
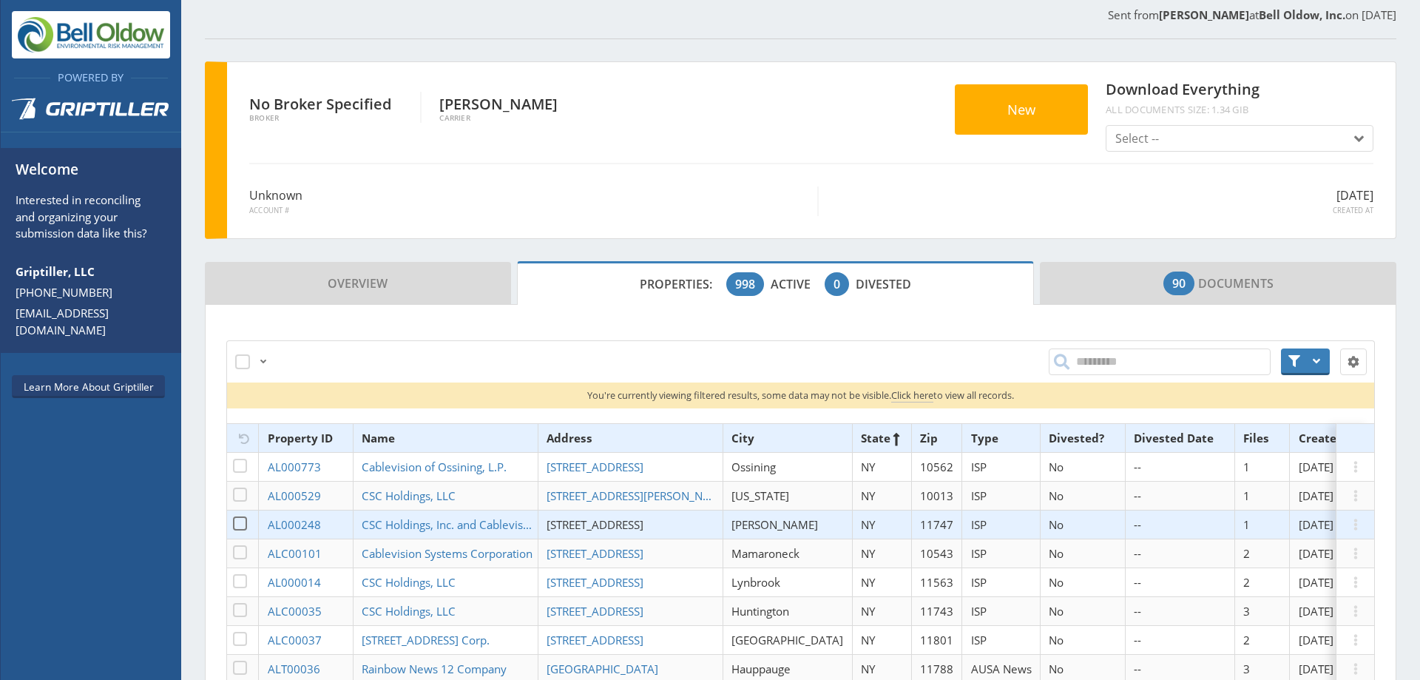
click at [604, 522] on span "[STREET_ADDRESS]" at bounding box center [595, 524] width 97 height 15
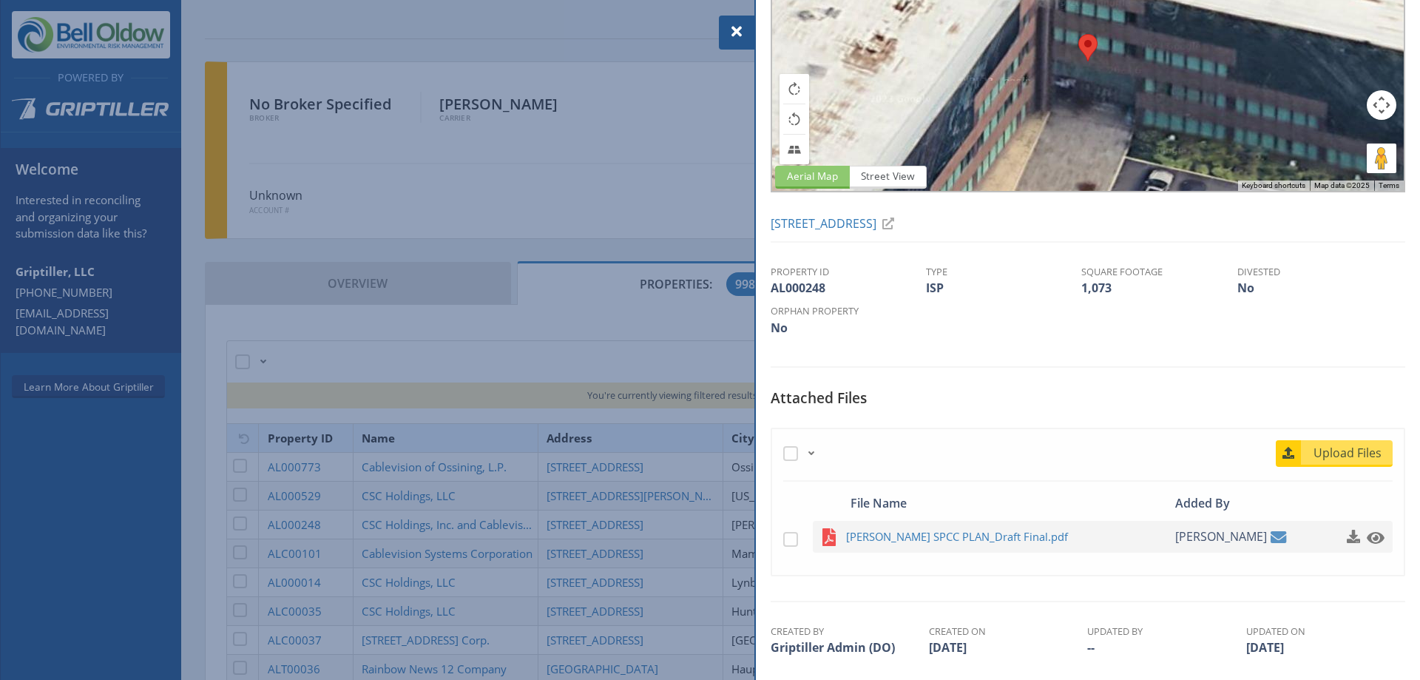
scroll to position [120, 0]
click at [991, 534] on span "[PERSON_NAME] SPCC PLAN_Draft Final.pdf" at bounding box center [990, 536] width 289 height 18
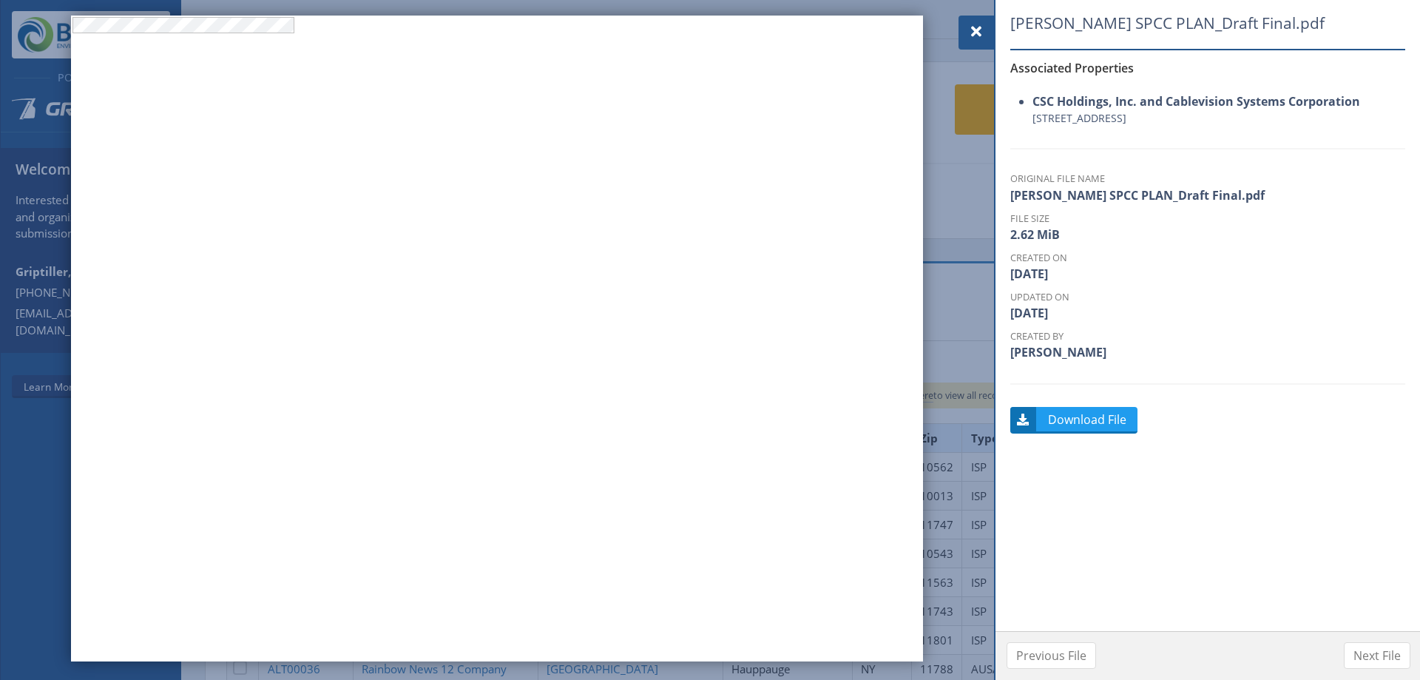
click at [975, 32] on span at bounding box center [977, 32] width 18 height 18
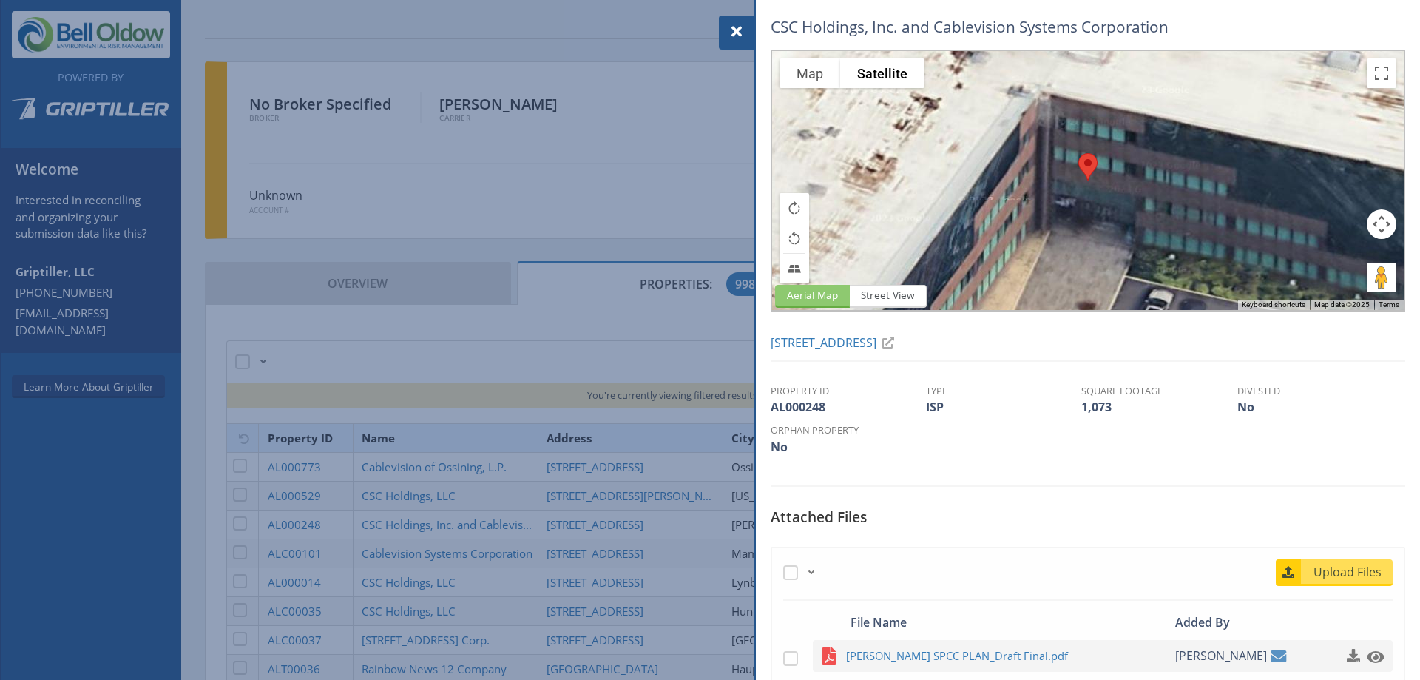
click at [596, 323] on div at bounding box center [710, 340] width 1420 height 680
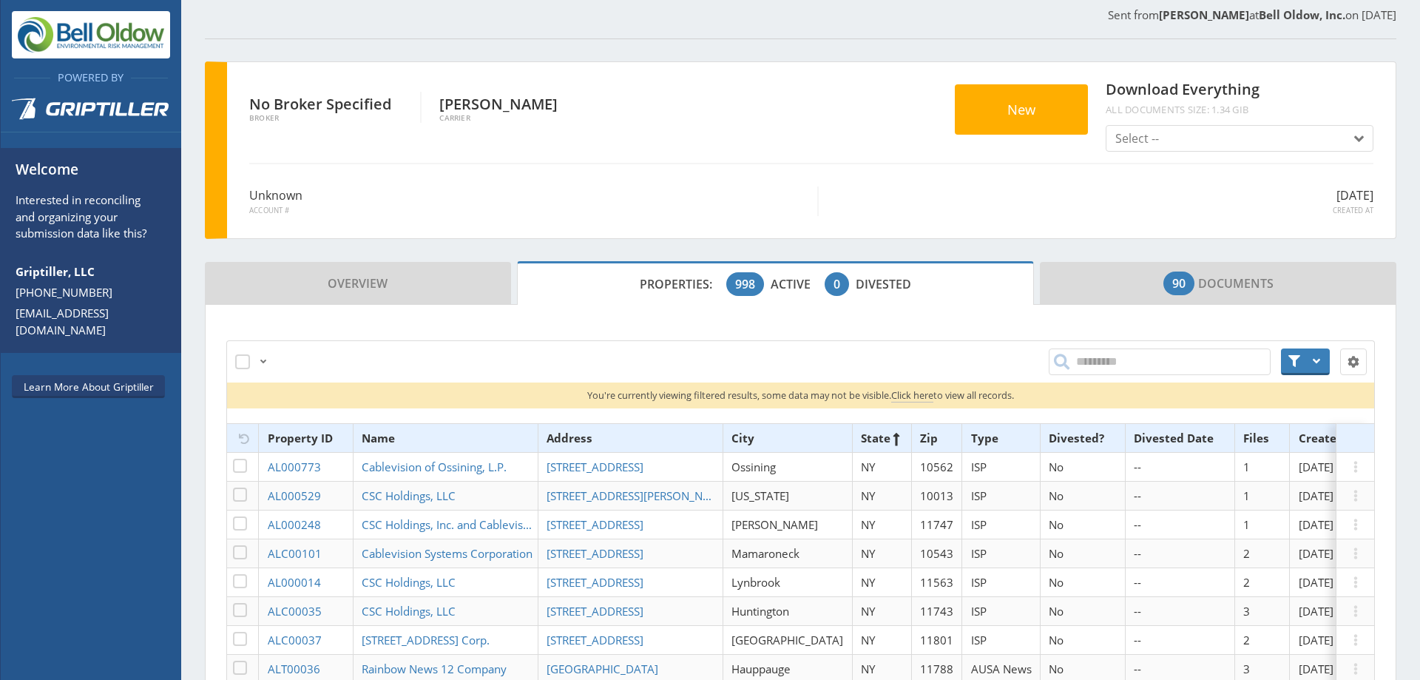
scroll to position [441, 0]
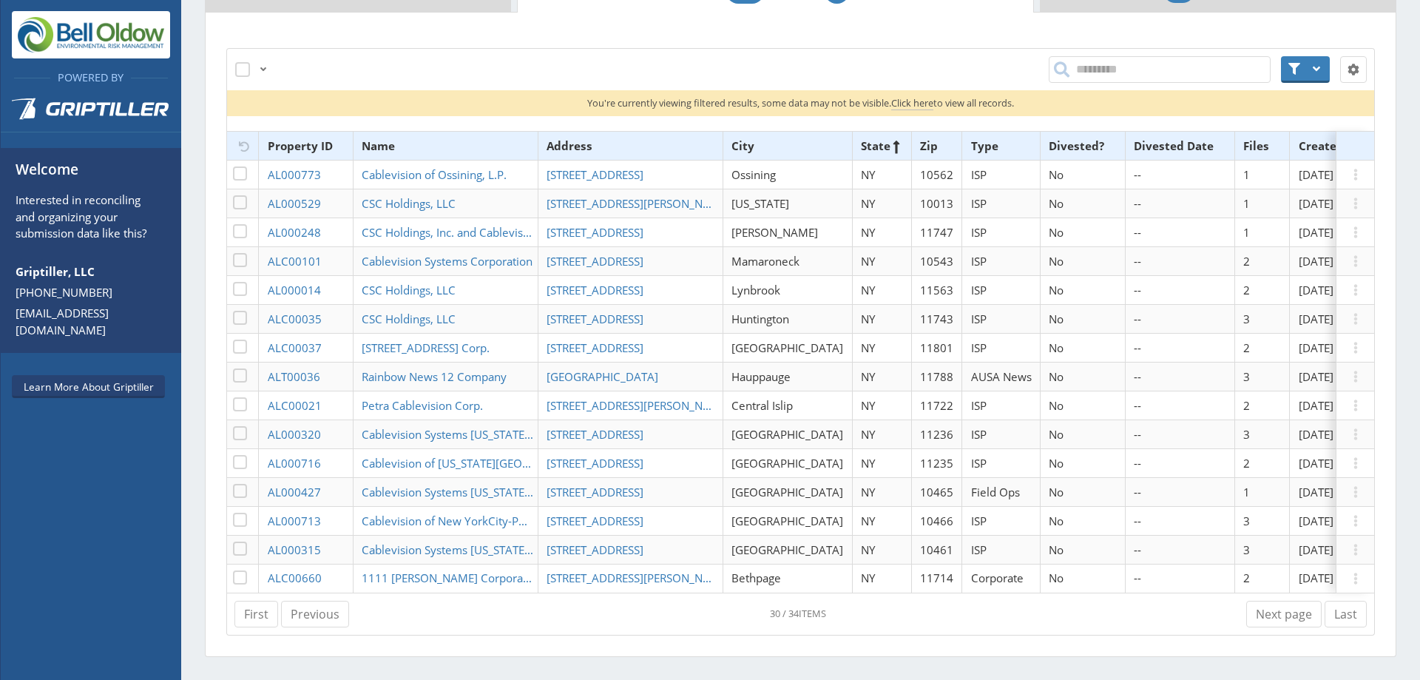
click at [1357, 633] on div "First Previous Next page Last 30 / 34 items" at bounding box center [800, 614] width 1149 height 42
click at [1335, 627] on link "Last" at bounding box center [1346, 614] width 42 height 27
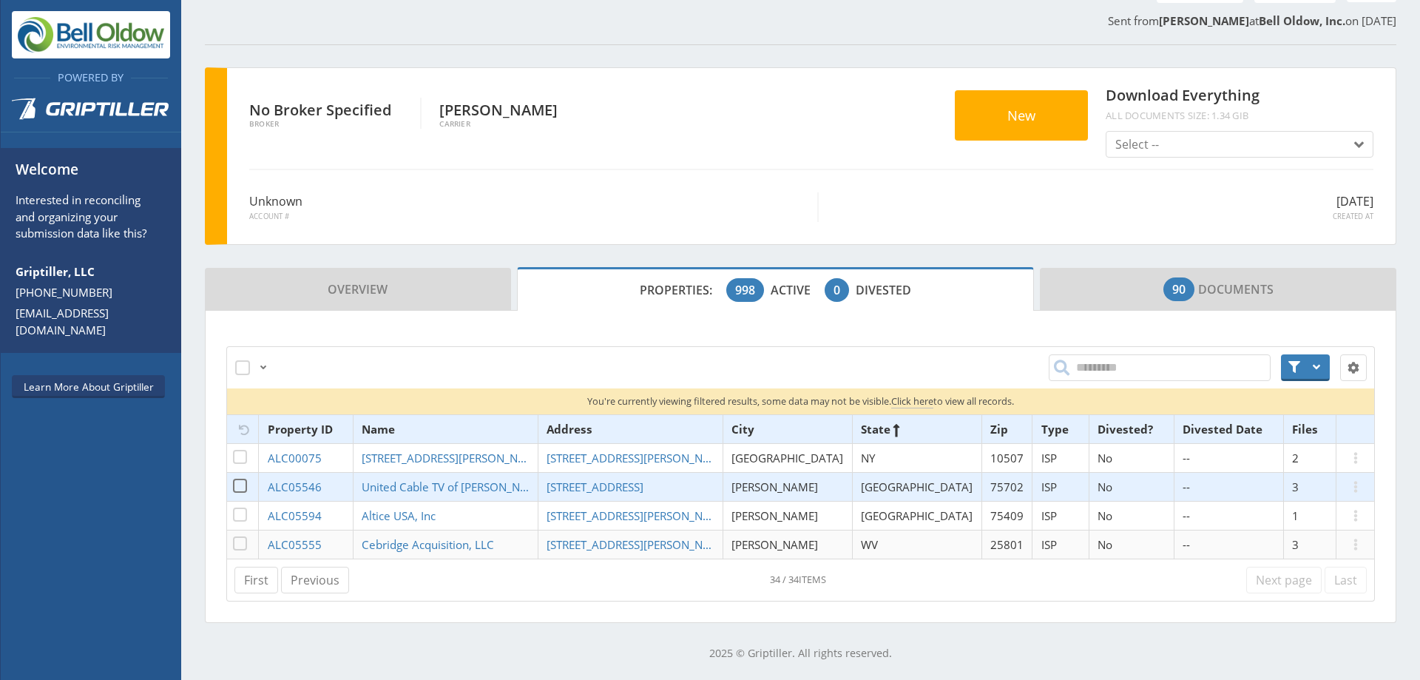
scroll to position [143, 0]
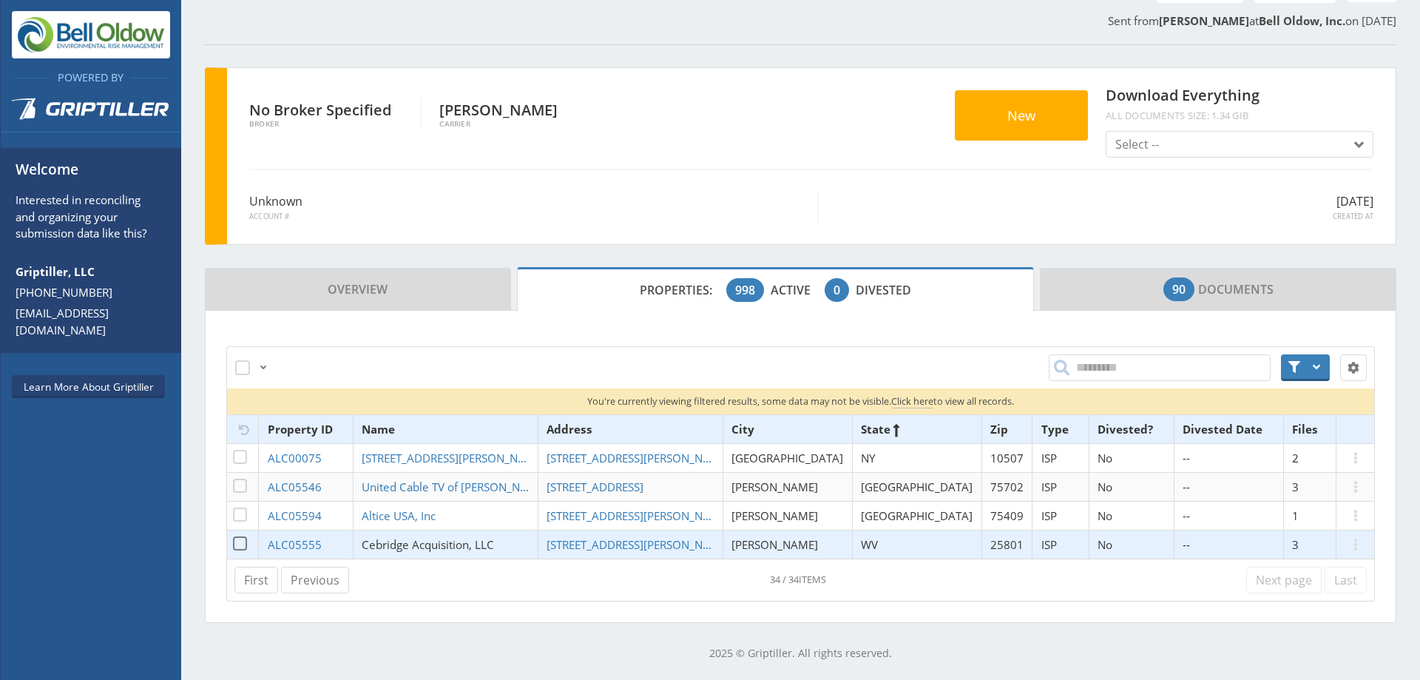
click at [427, 538] on span "Cebridge Acquisition, LLC" at bounding box center [428, 544] width 132 height 15
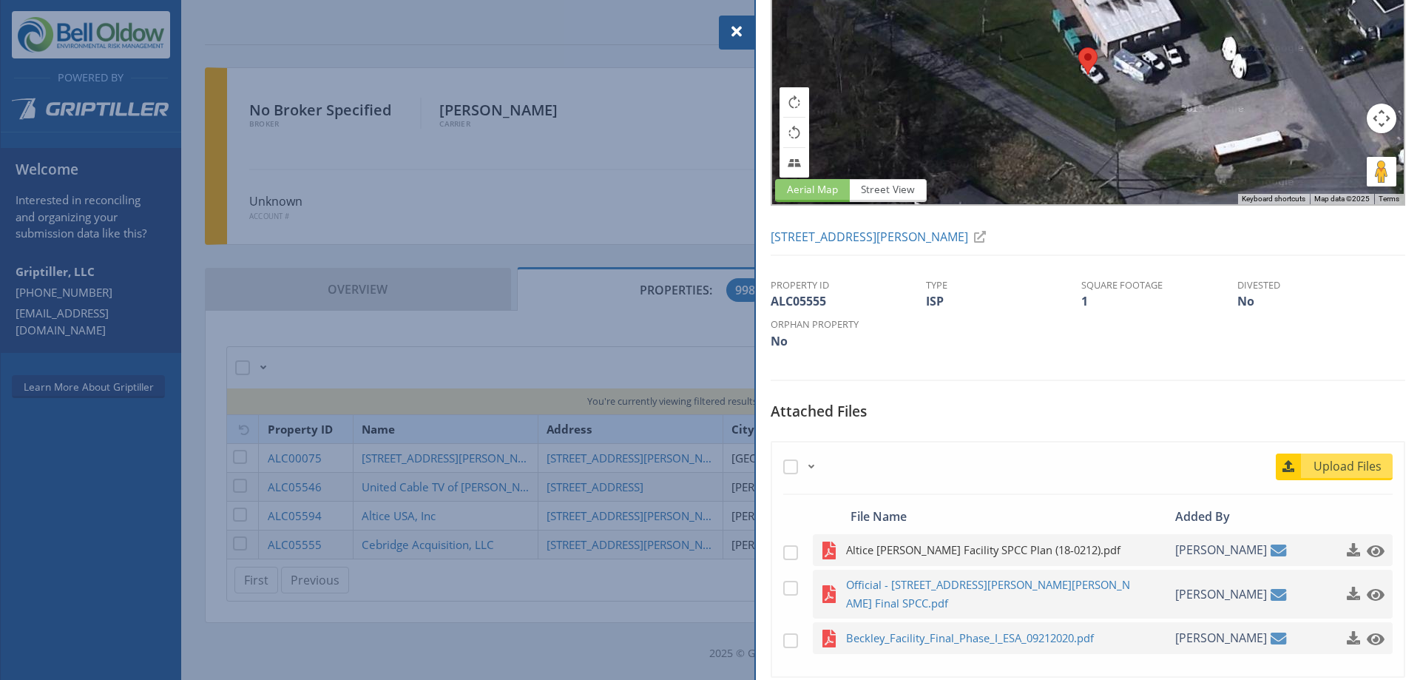
scroll to position [107, 0]
click at [999, 593] on span "Official - [STREET_ADDRESS][PERSON_NAME][PERSON_NAME] Final SPCC.pdf" at bounding box center [990, 593] width 289 height 37
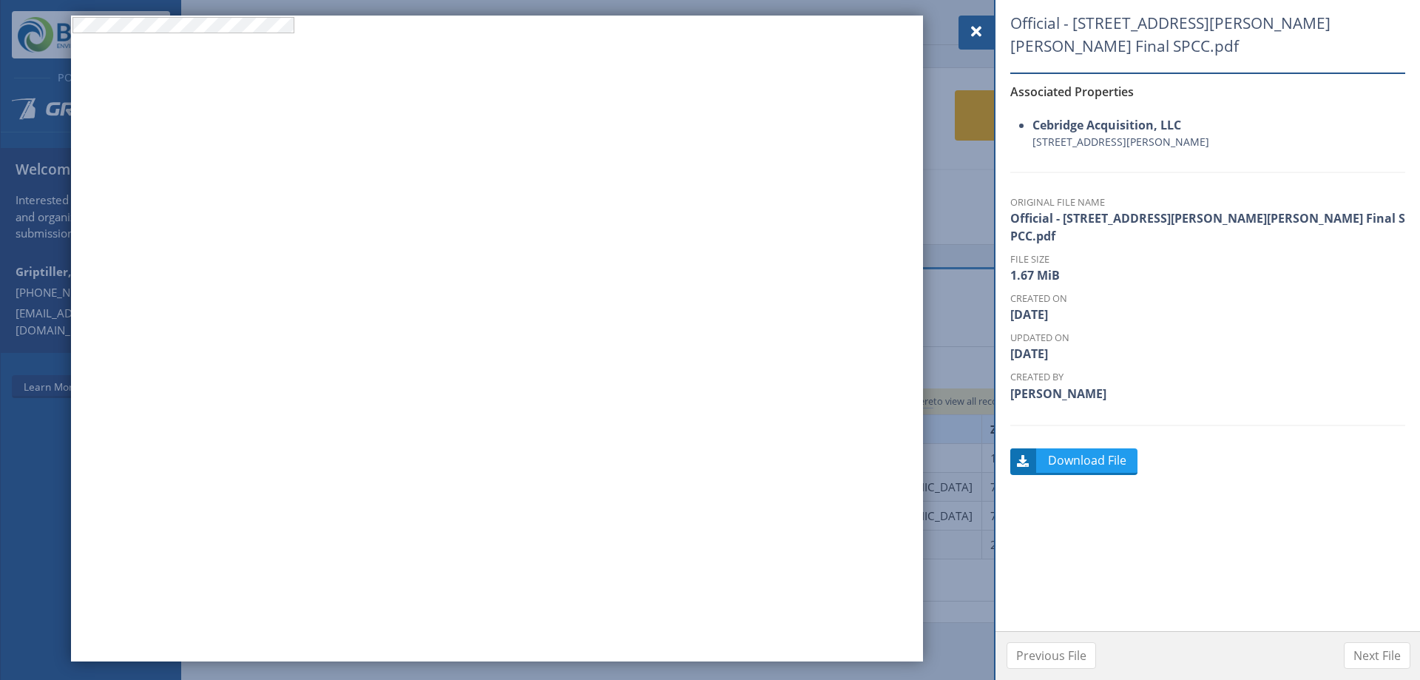
click at [973, 29] on span at bounding box center [977, 32] width 18 height 18
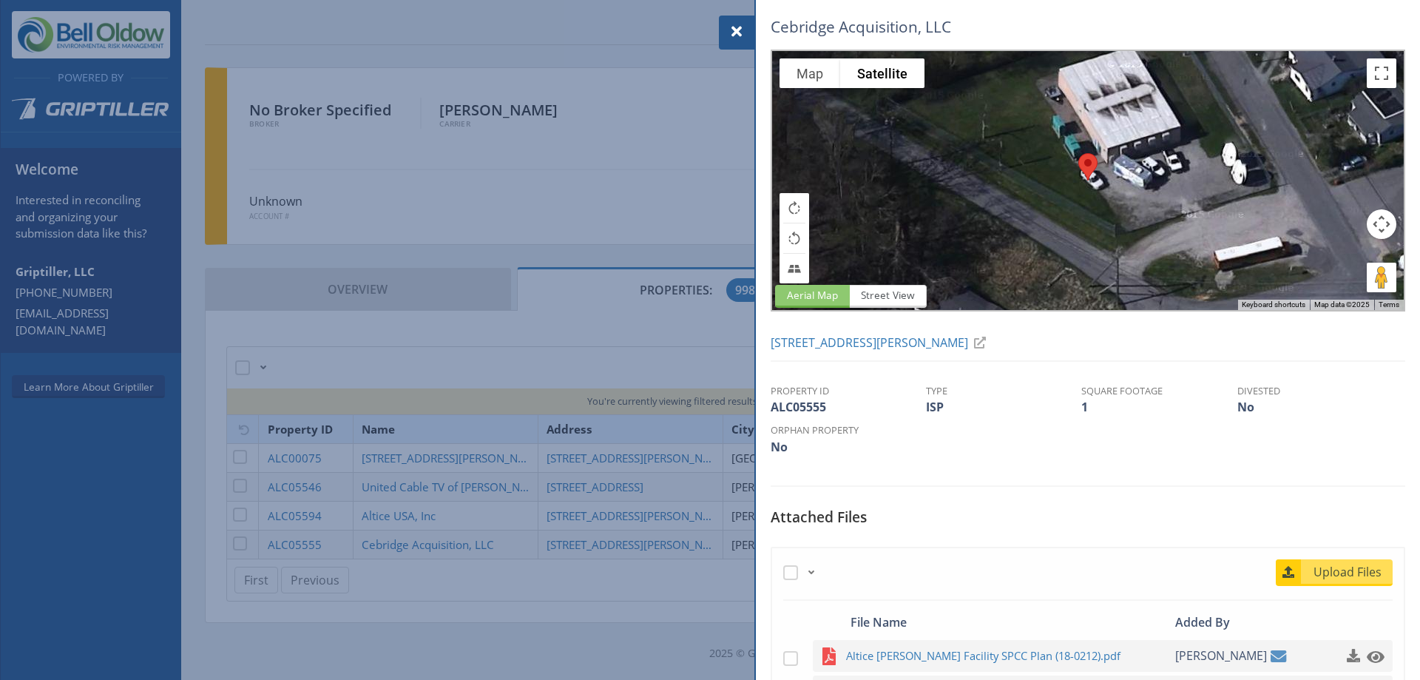
click at [445, 533] on div at bounding box center [710, 340] width 1420 height 680
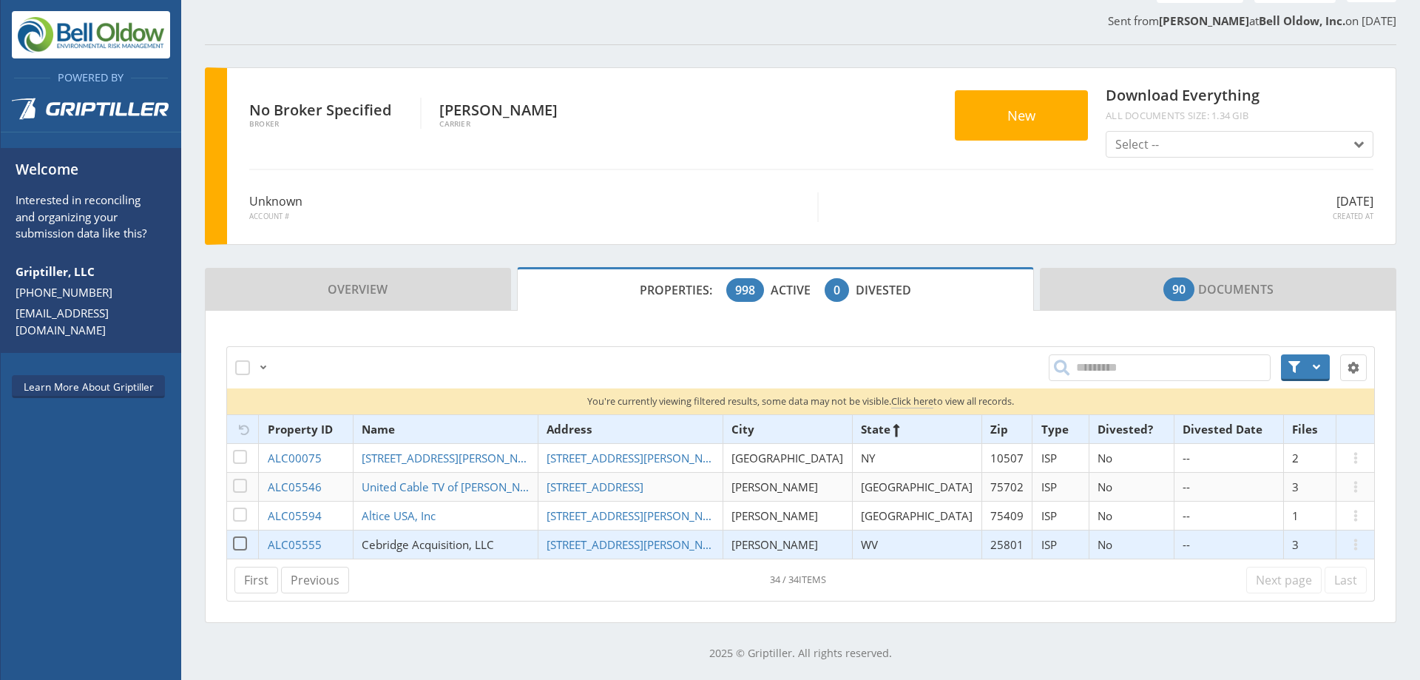
click at [439, 545] on span "Cebridge Acquisition, LLC" at bounding box center [428, 544] width 132 height 15
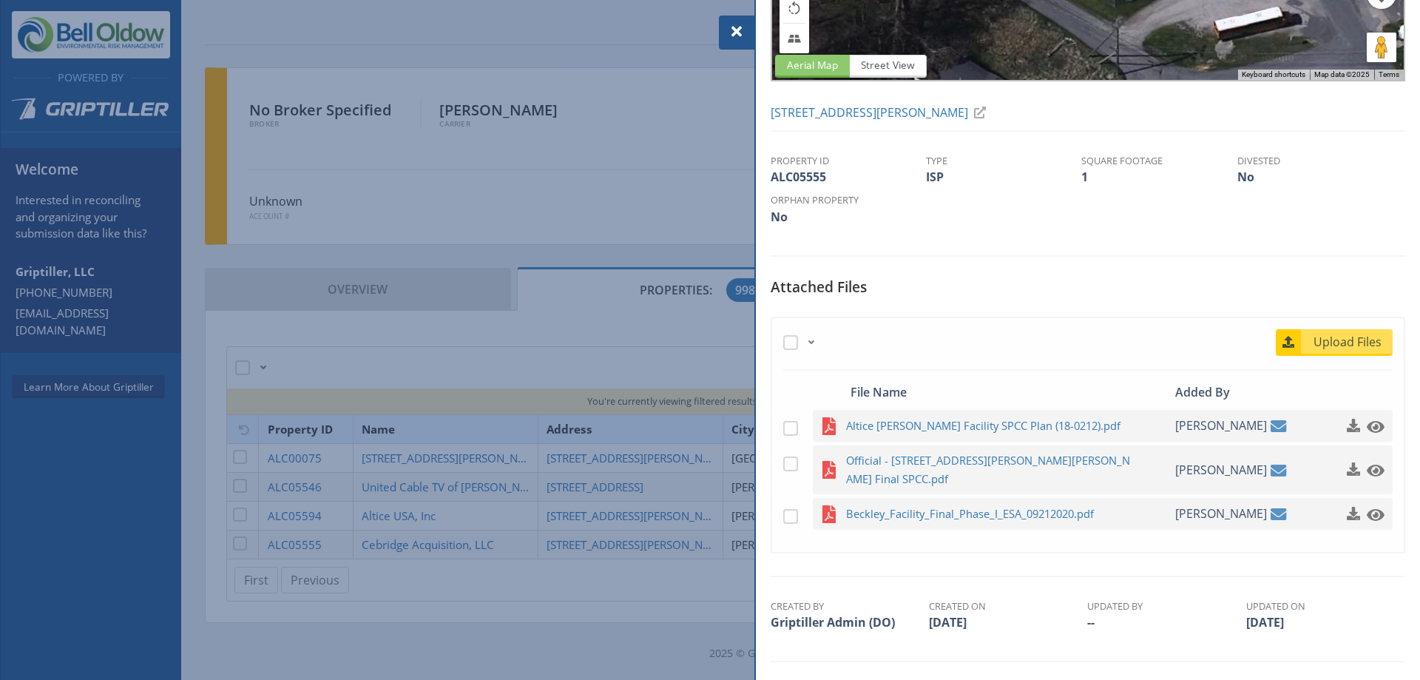
scroll to position [231, 0]
click at [1005, 429] on span "Altice [PERSON_NAME] Facility SPCC Plan (18-0212).pdf" at bounding box center [990, 425] width 289 height 18
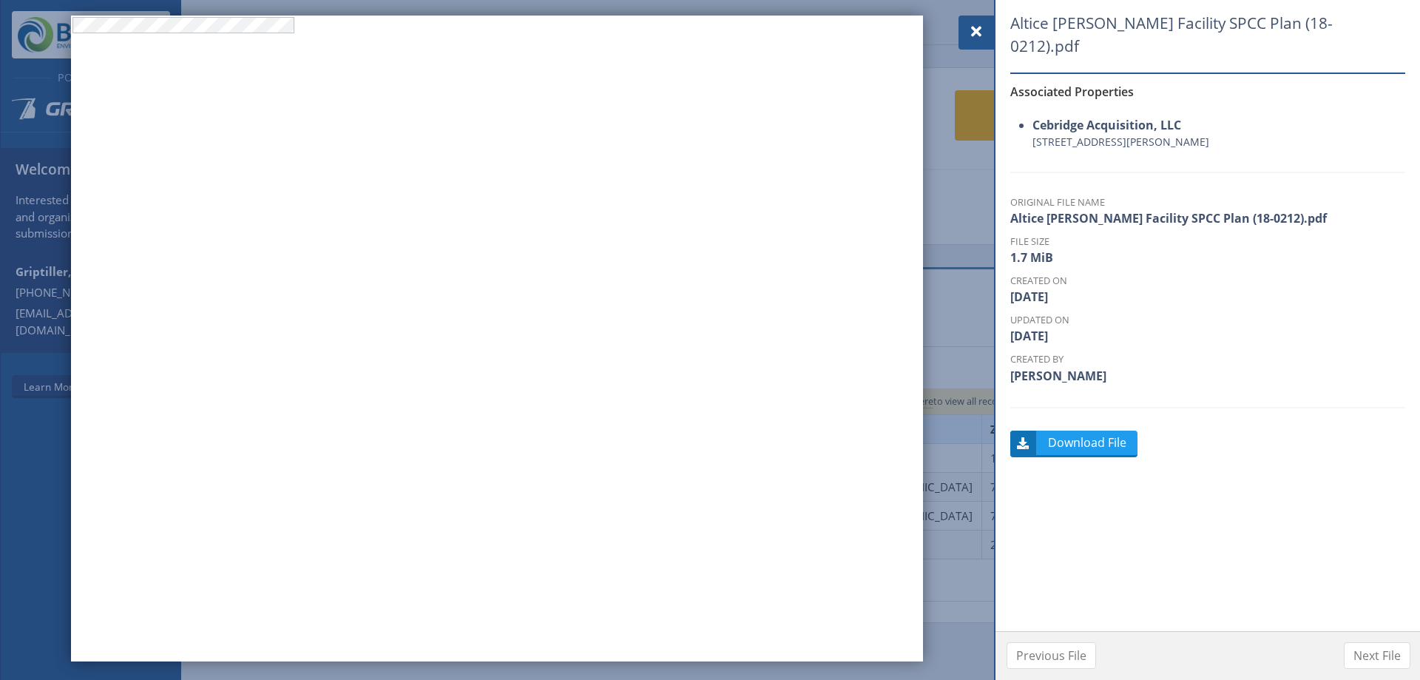
click at [974, 27] on span at bounding box center [977, 32] width 18 height 18
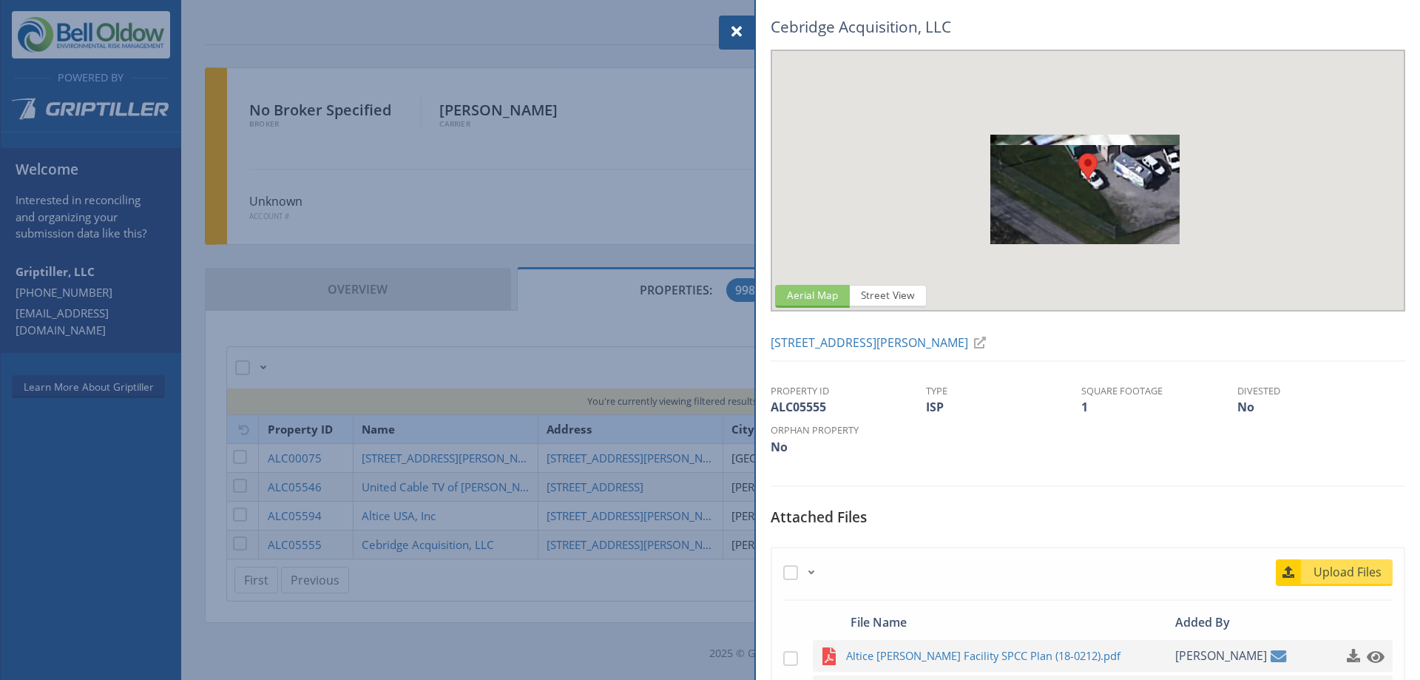
click at [485, 394] on div at bounding box center [710, 340] width 1420 height 680
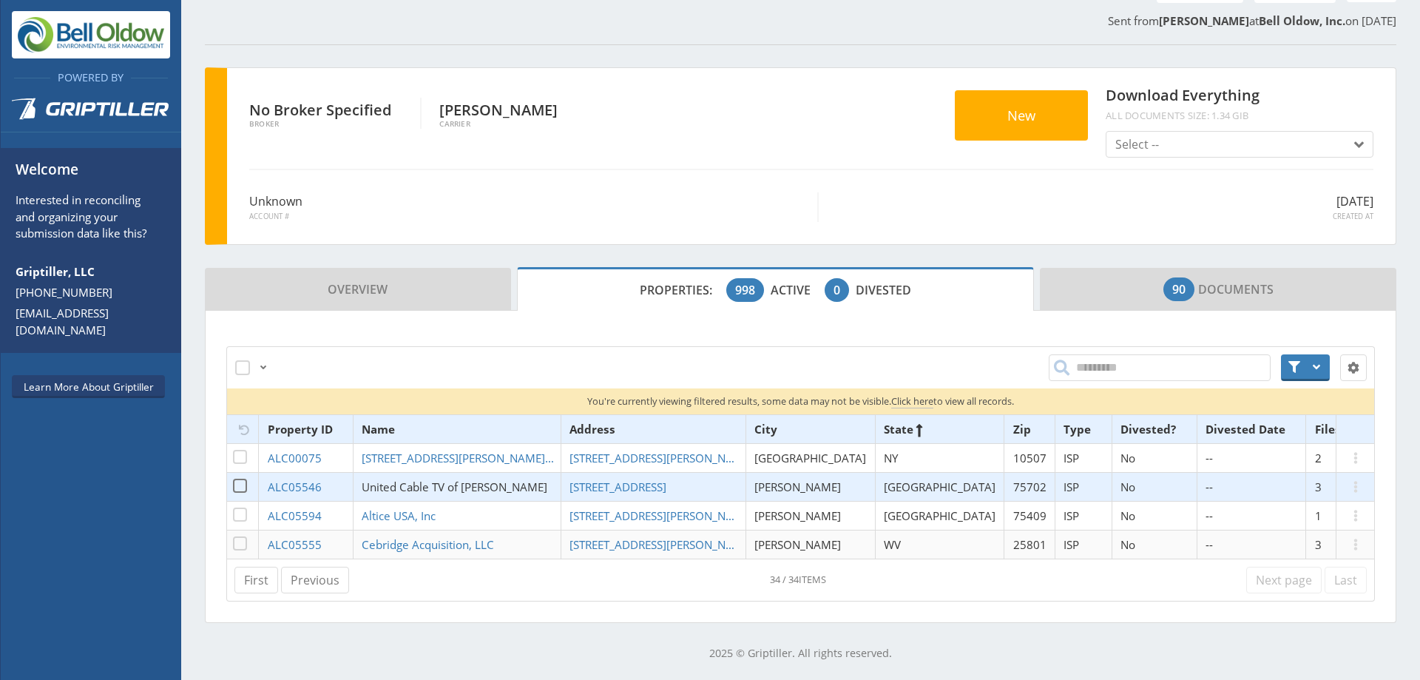
click at [465, 484] on span "United Cable TV of [PERSON_NAME]" at bounding box center [455, 486] width 186 height 15
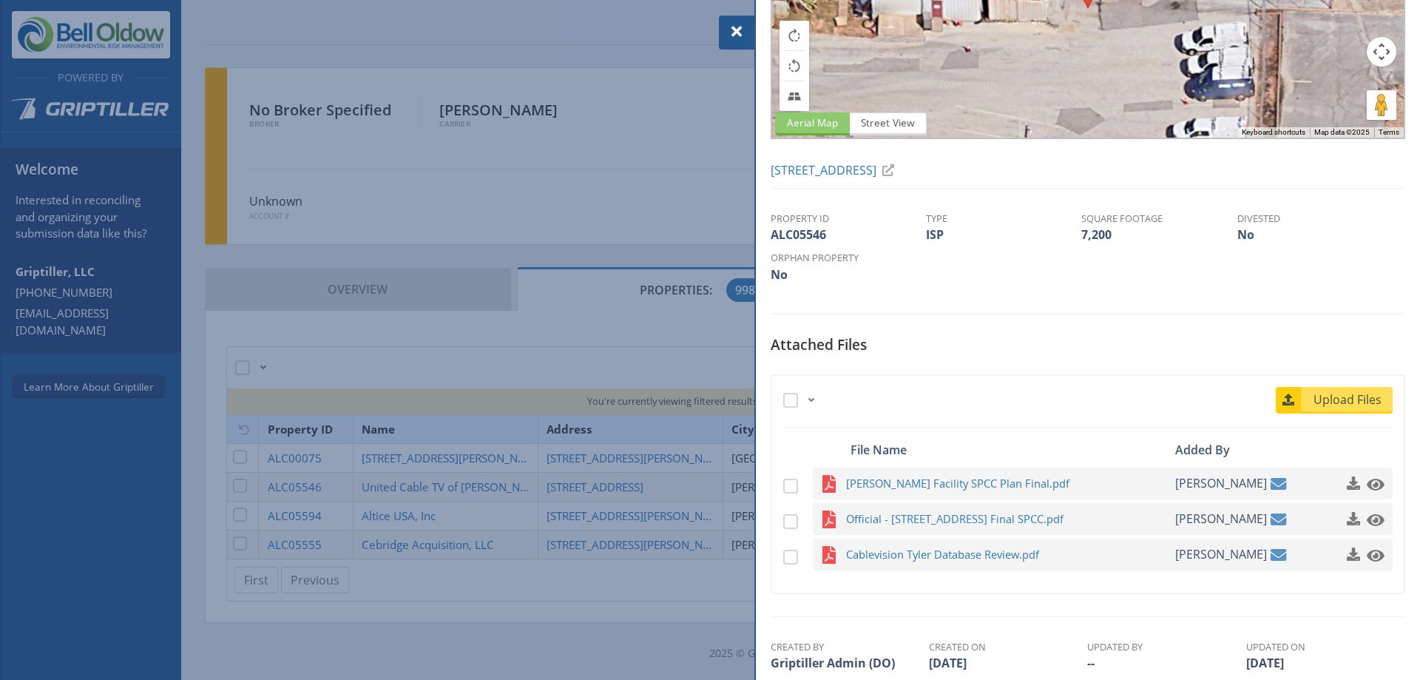
scroll to position [222, 0]
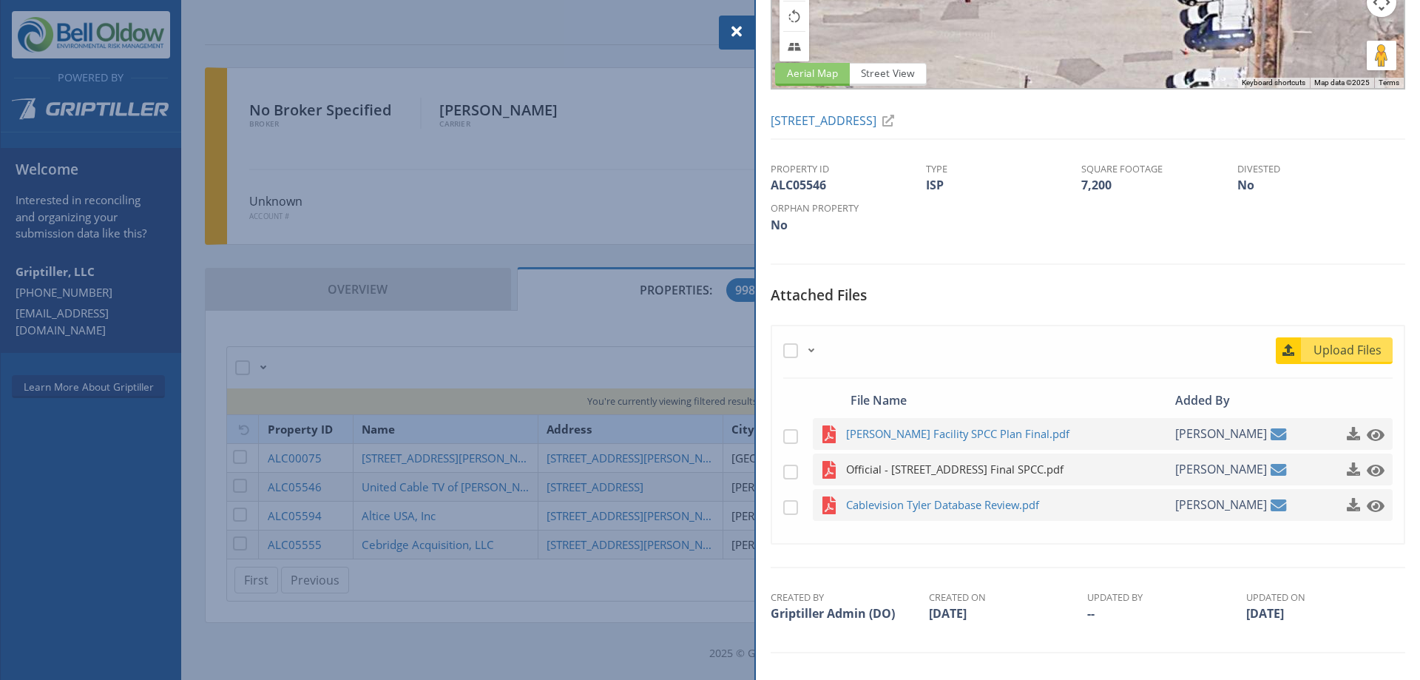
click at [994, 470] on span "Official - [STREET_ADDRESS] Final SPCC.pdf" at bounding box center [990, 469] width 289 height 18
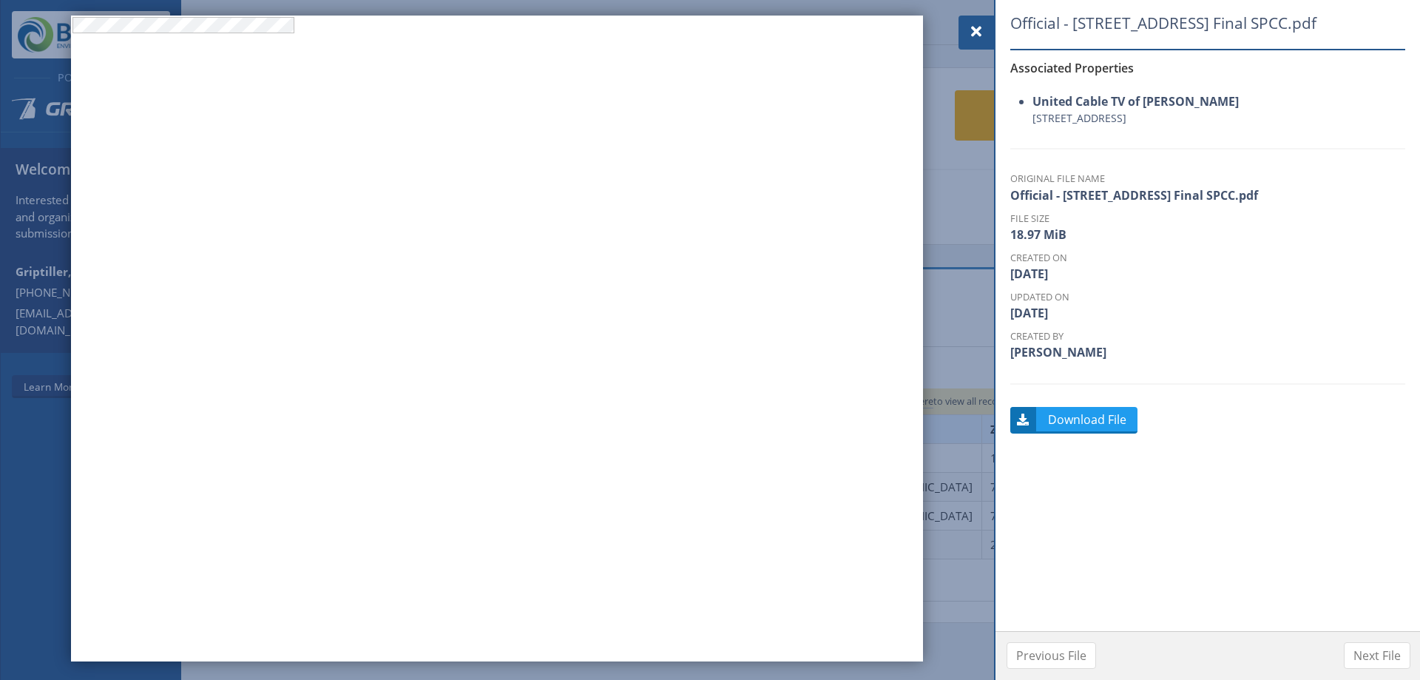
click at [980, 24] on span at bounding box center [977, 32] width 18 height 18
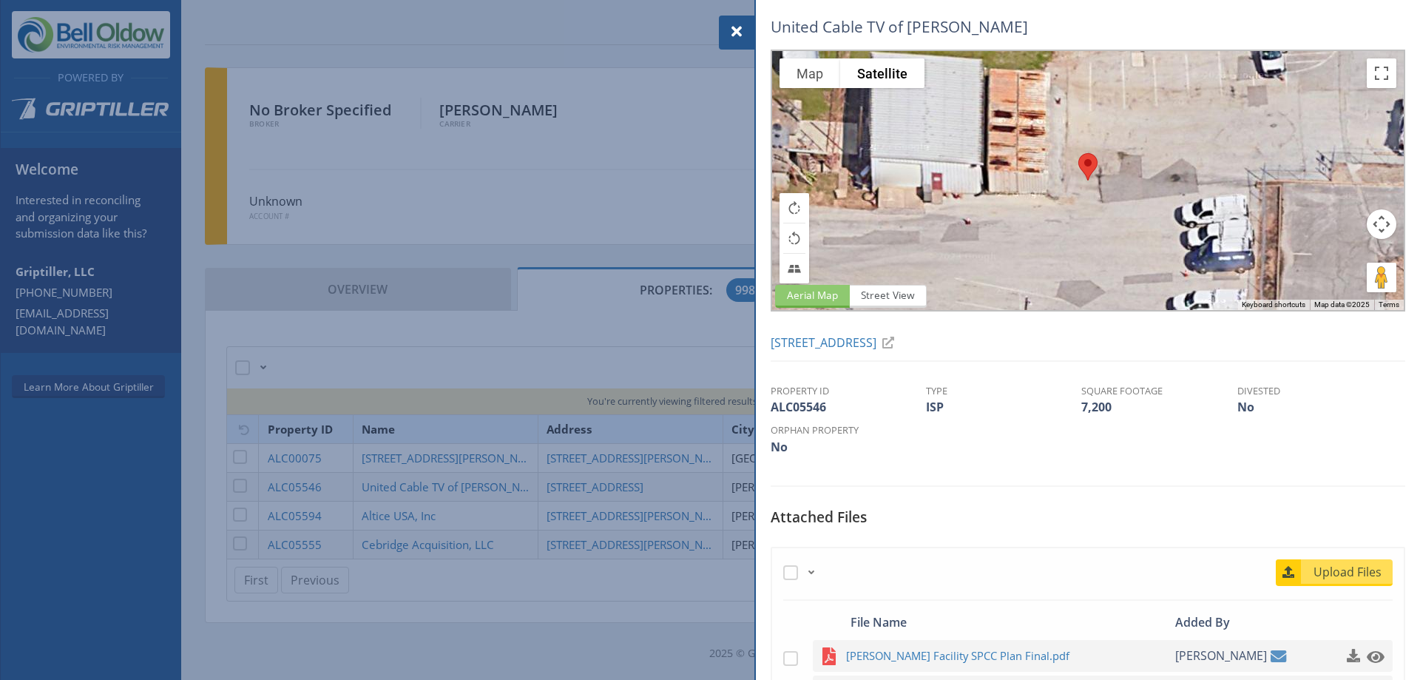
click at [589, 266] on div at bounding box center [710, 340] width 1420 height 680
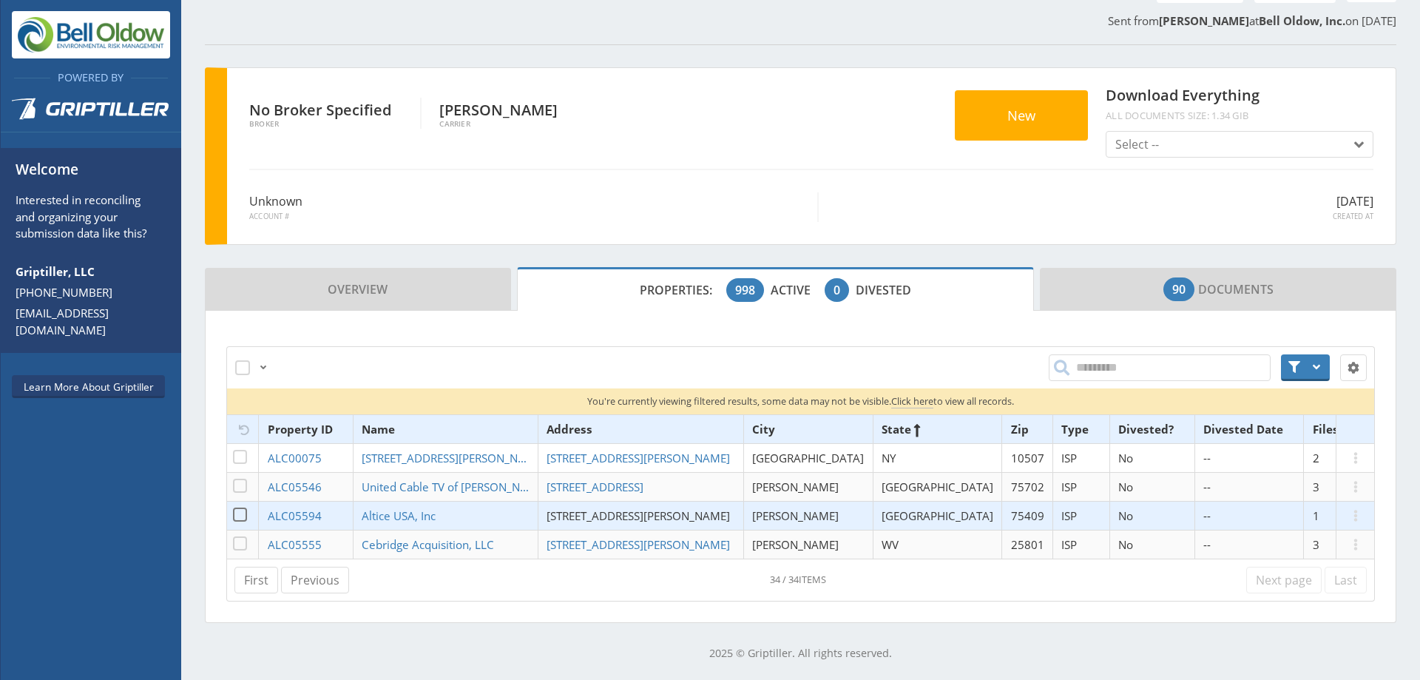
click at [601, 521] on span "[STREET_ADDRESS][PERSON_NAME]" at bounding box center [638, 515] width 183 height 15
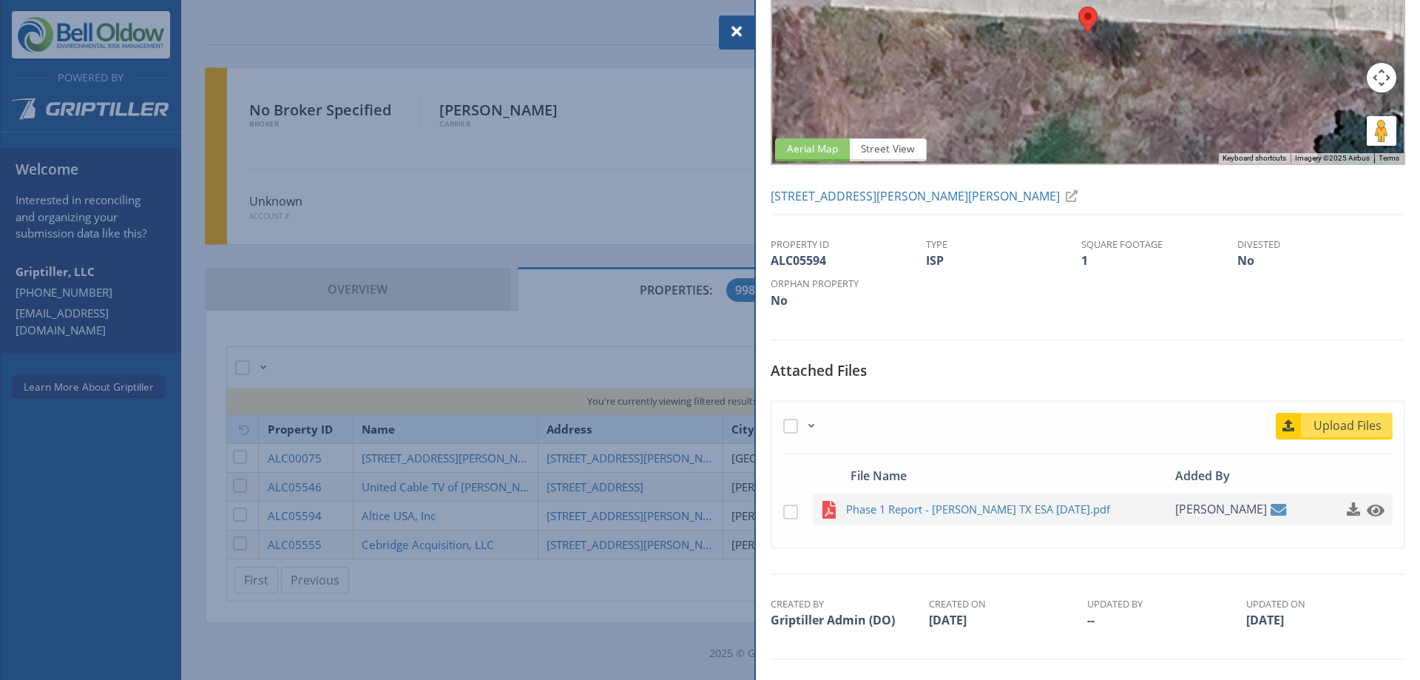
scroll to position [148, 0]
click at [729, 37] on span at bounding box center [737, 32] width 18 height 18
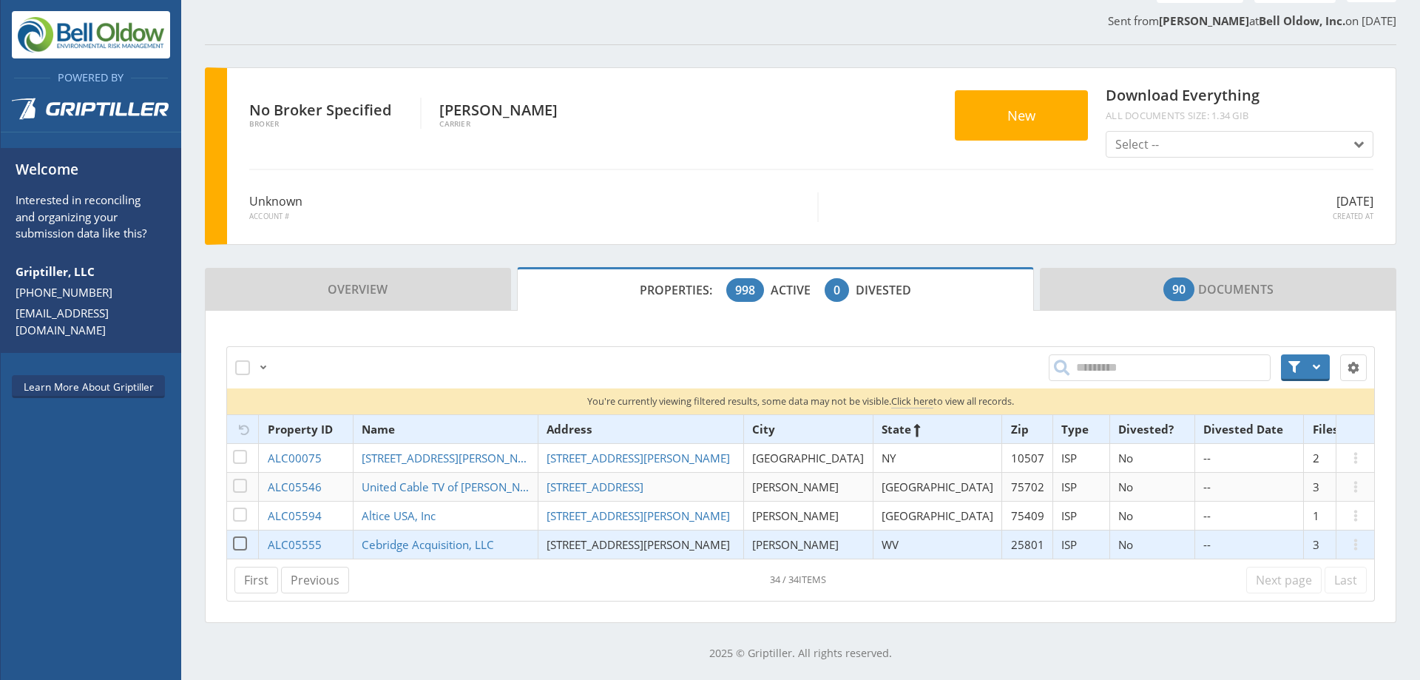
click at [590, 540] on span "[STREET_ADDRESS][PERSON_NAME]" at bounding box center [638, 544] width 183 height 15
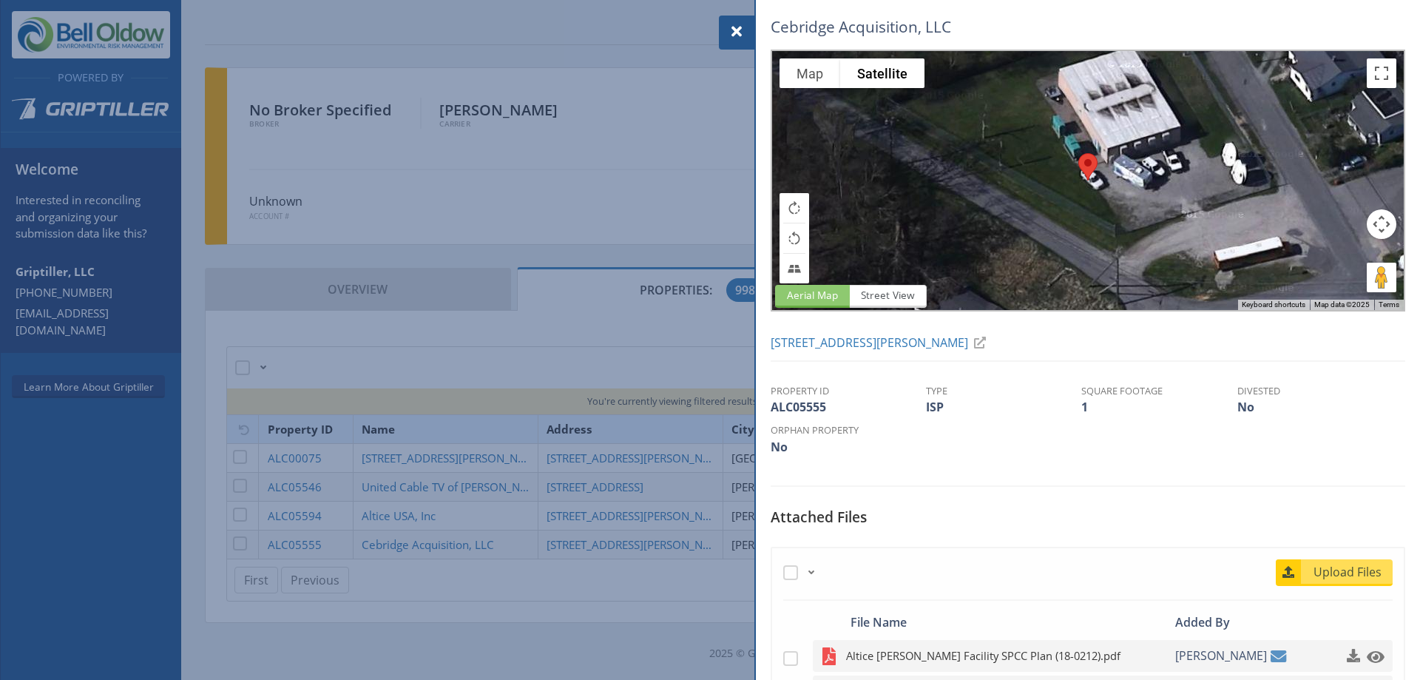
click at [920, 655] on span "Altice [PERSON_NAME] Facility SPCC Plan (18-0212).pdf" at bounding box center [990, 656] width 289 height 18
